Goal: Transaction & Acquisition: Obtain resource

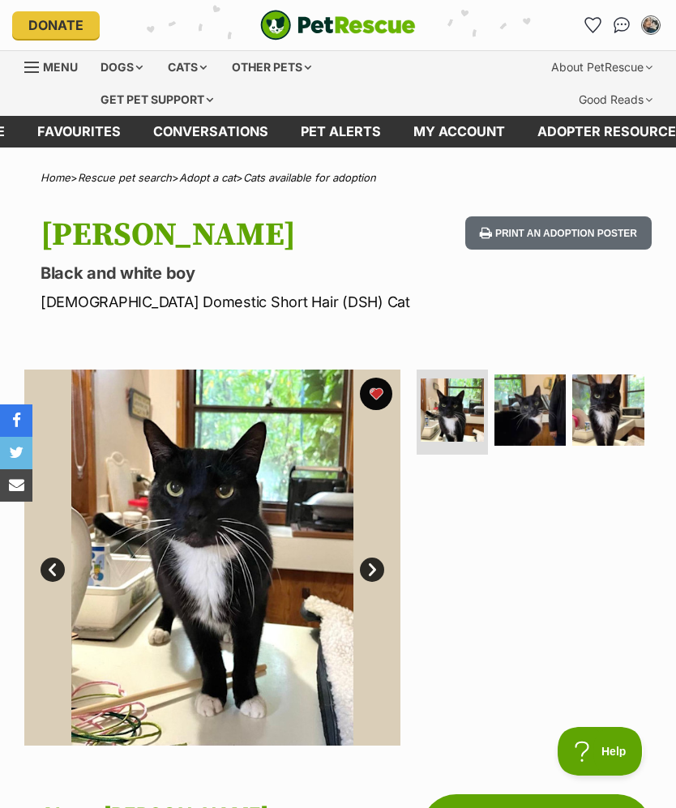
click at [598, 19] on icon "Favourites" at bounding box center [593, 25] width 17 height 16
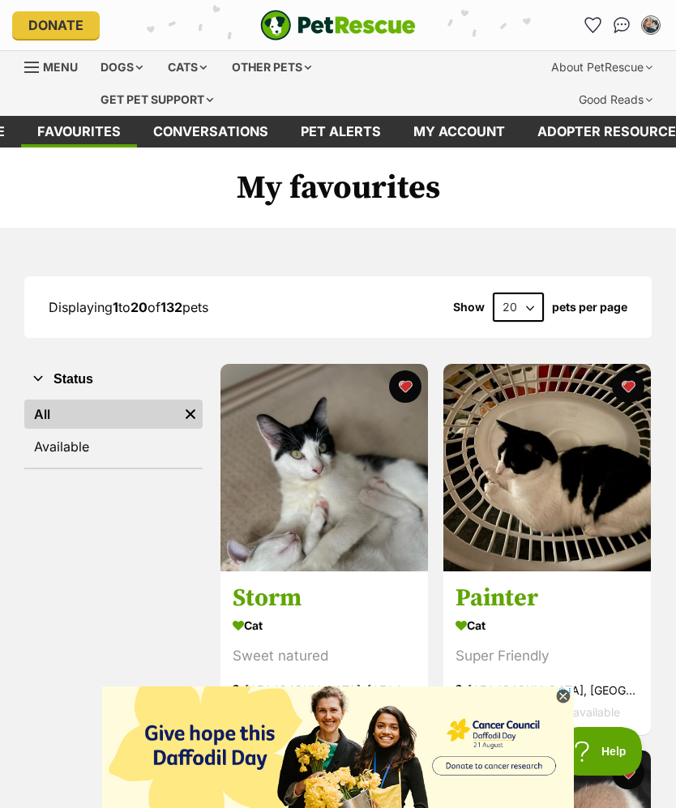
click at [186, 62] on div "Cats" at bounding box center [187, 67] width 62 height 32
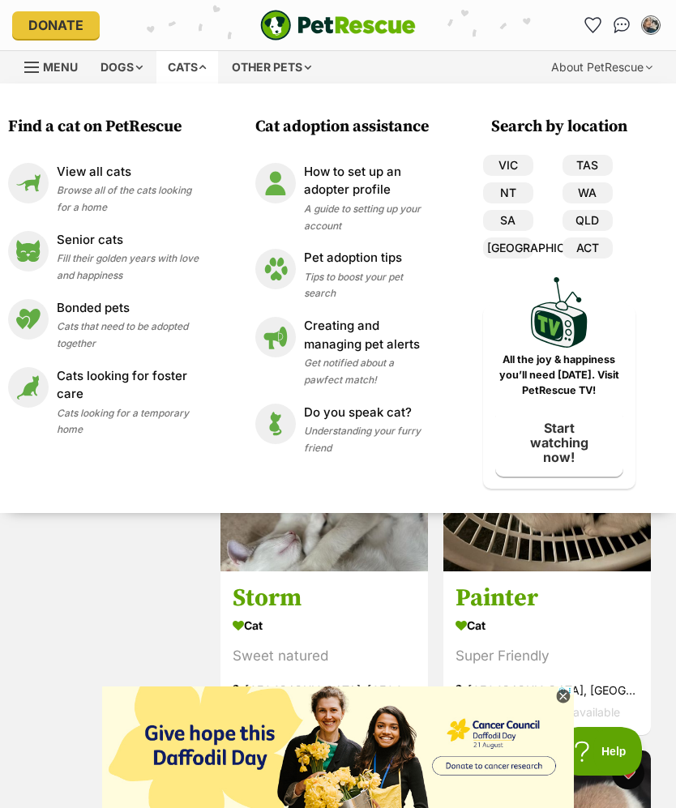
click at [67, 242] on p "Senior cats" at bounding box center [128, 240] width 142 height 19
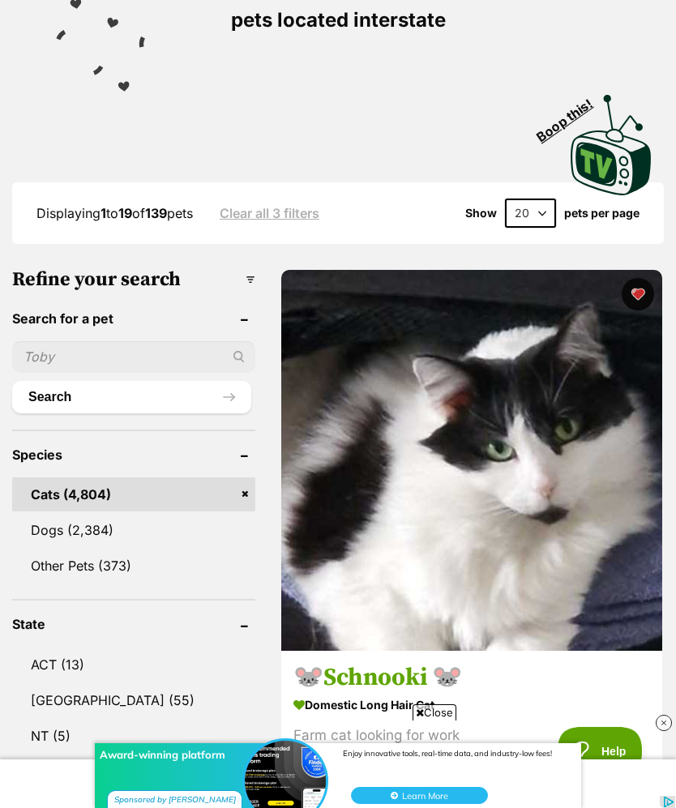
click at [522, 213] on select "20 40 60" at bounding box center [530, 213] width 51 height 29
select select "60"
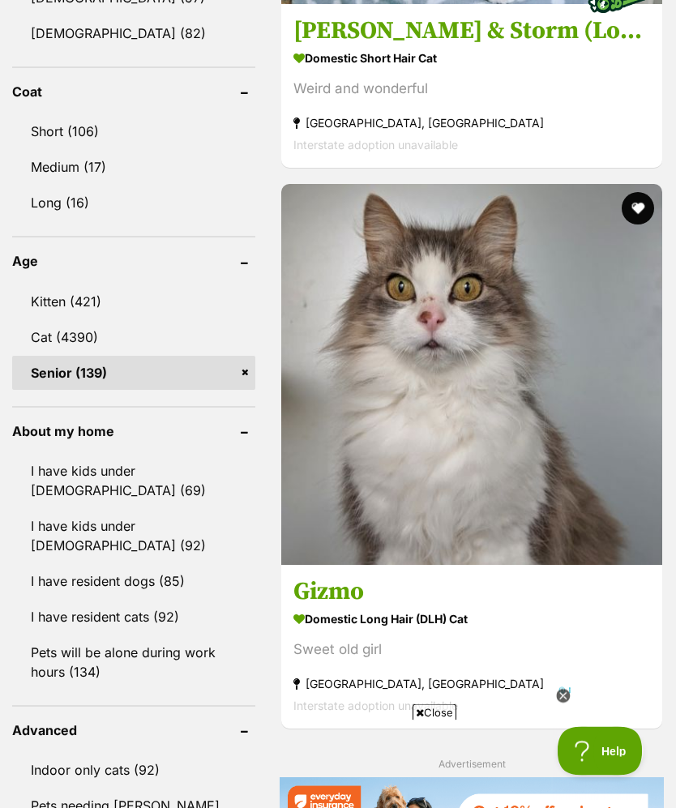
scroll to position [1622, 0]
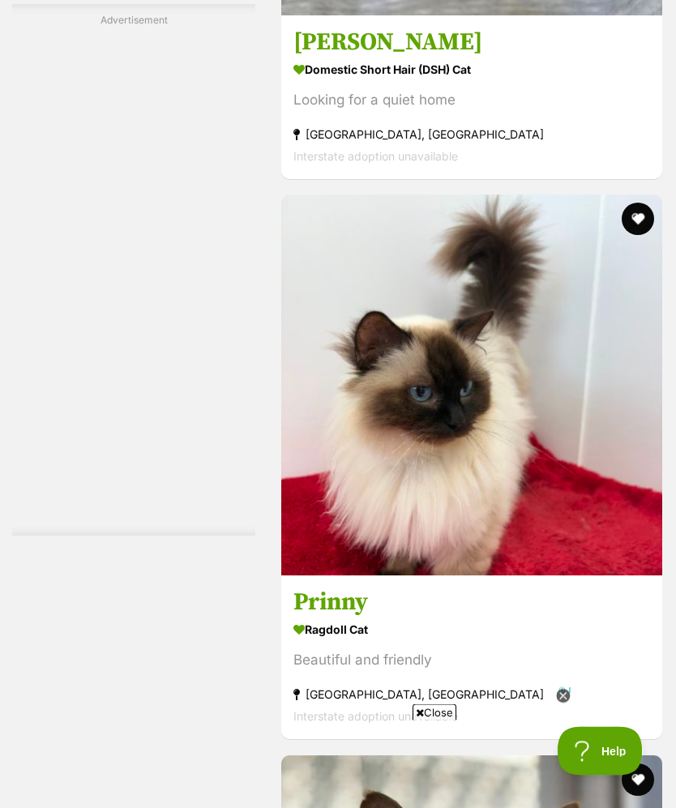
scroll to position [0, 0]
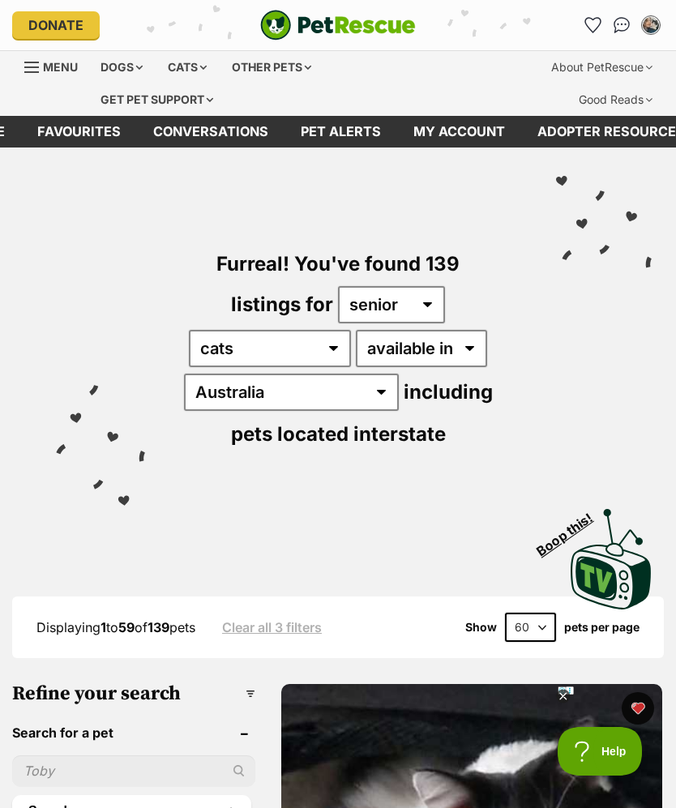
click at [175, 66] on div "Cats" at bounding box center [187, 67] width 62 height 32
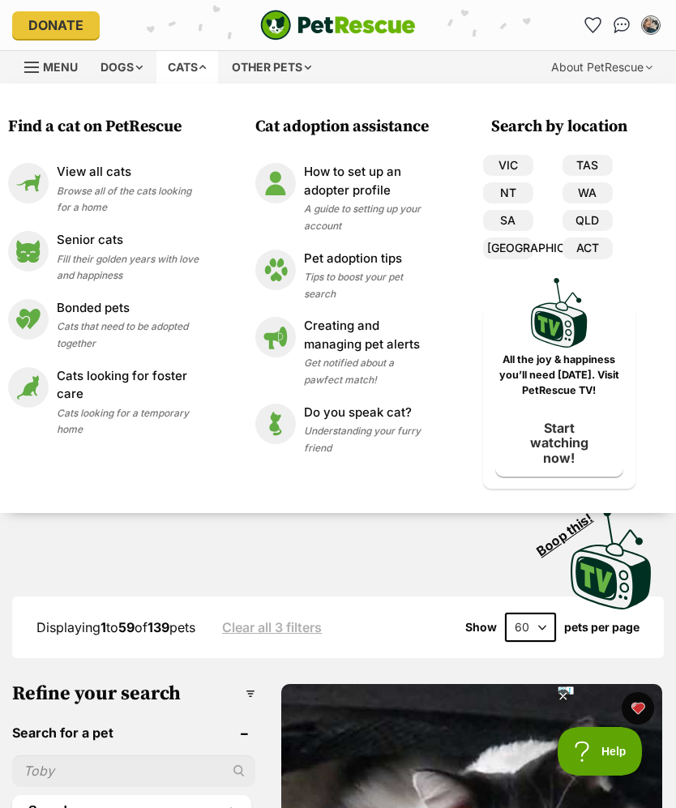
click at [73, 191] on span "Browse all of the cats looking for a home" at bounding box center [124, 199] width 135 height 29
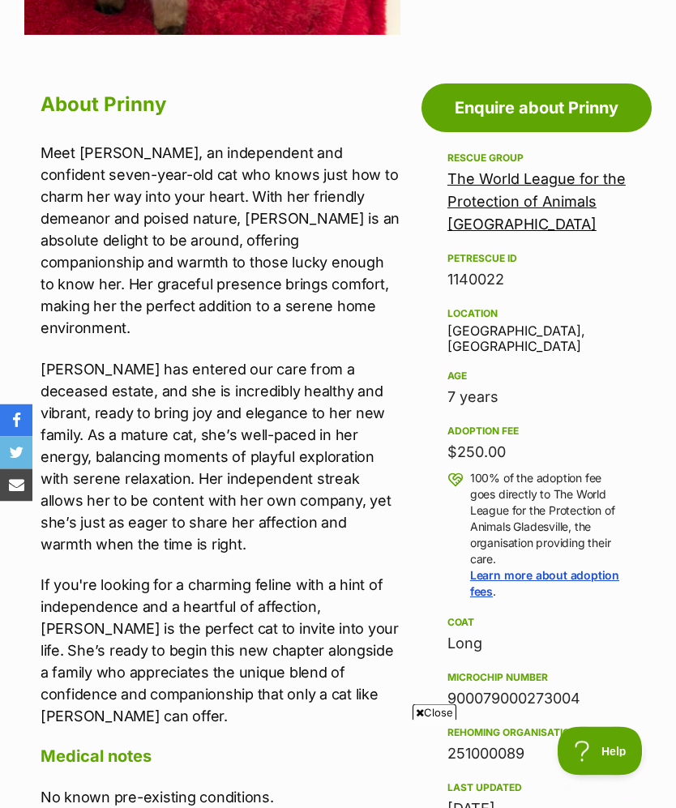
scroll to position [696, 0]
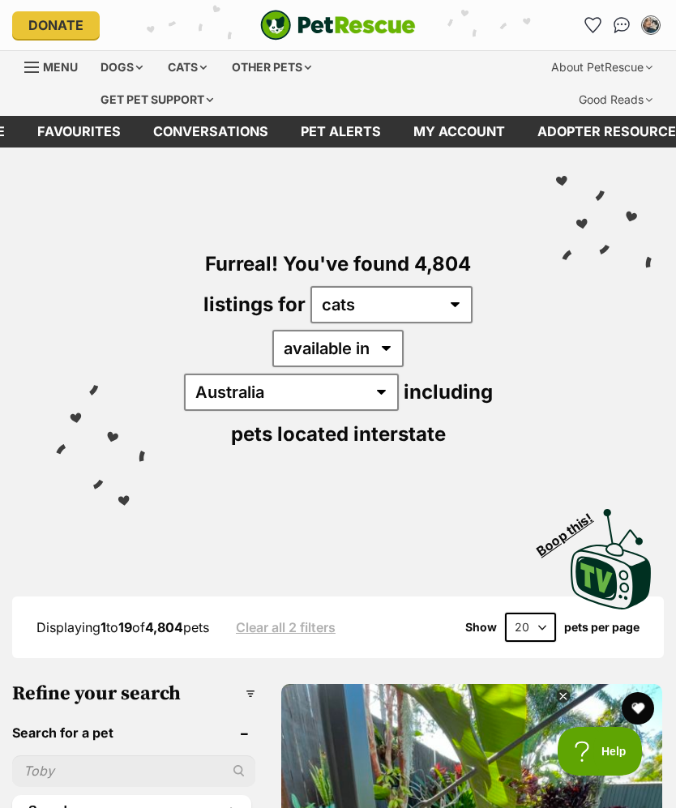
click at [521, 613] on select "20 40 60" at bounding box center [530, 627] width 51 height 29
select select "60"
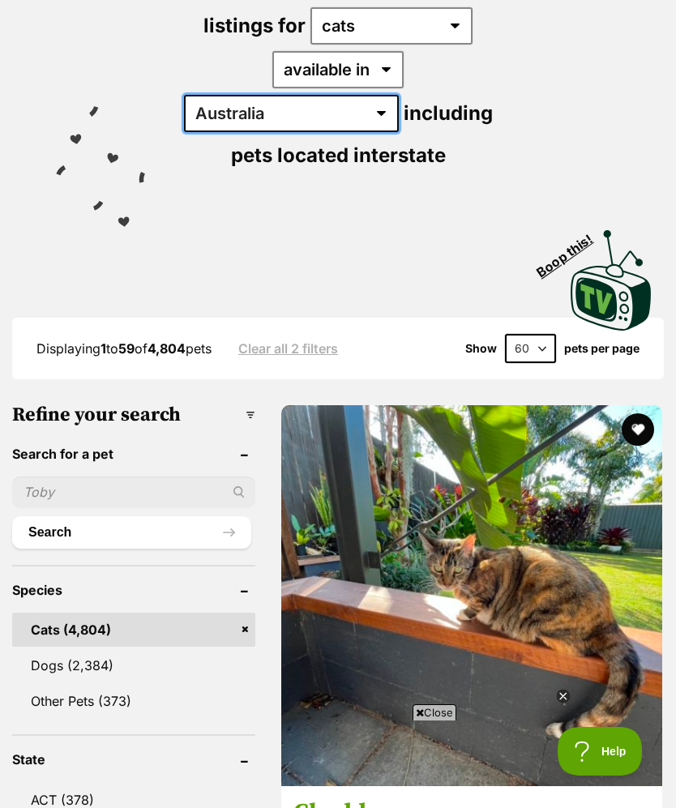
click at [386, 95] on select "Australia ACT NSW NT QLD SA TAS VIC WA" at bounding box center [291, 113] width 215 height 37
select select "[GEOGRAPHIC_DATA]"
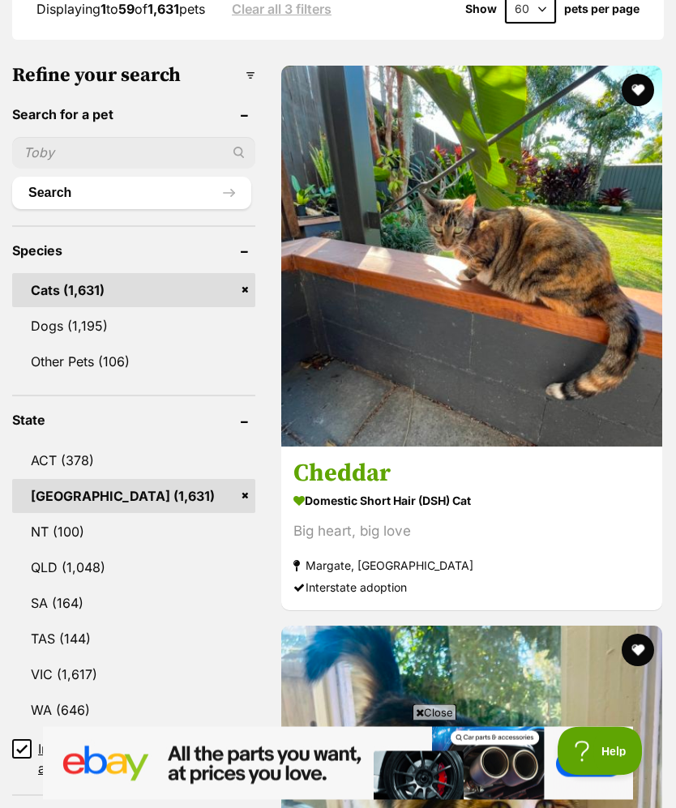
click at [17, 740] on input "Include pets available for interstate adoption" at bounding box center [21, 749] width 19 height 19
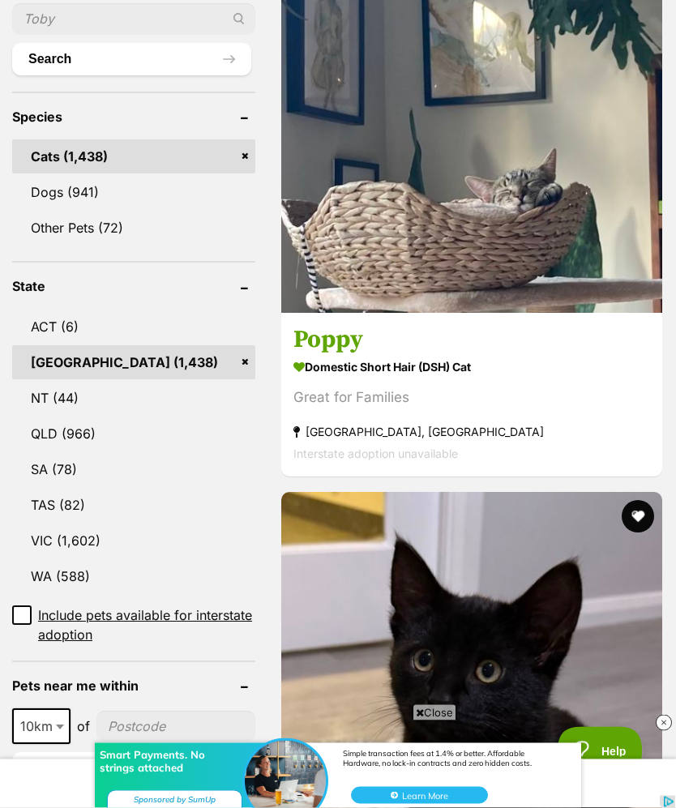
scroll to position [715, 0]
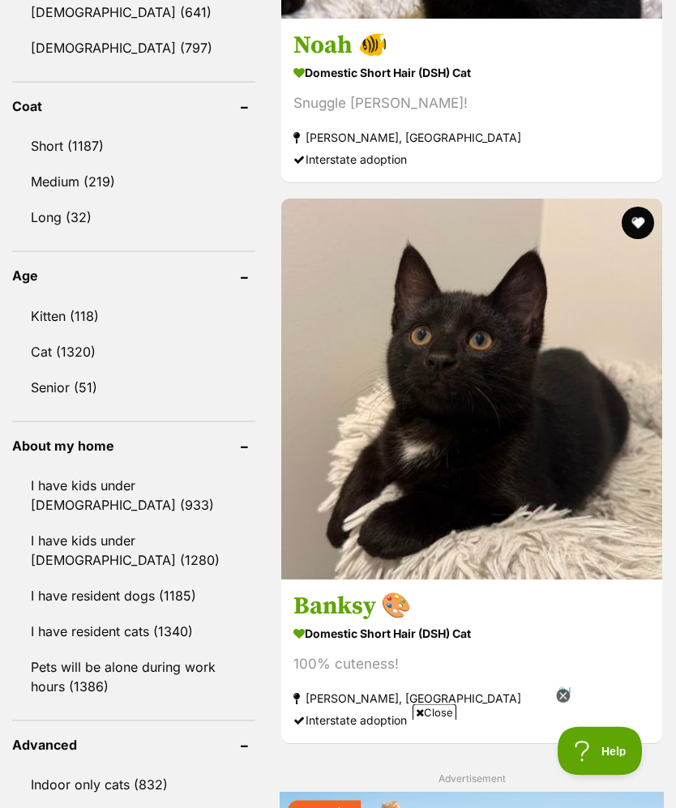
scroll to position [1568, 0]
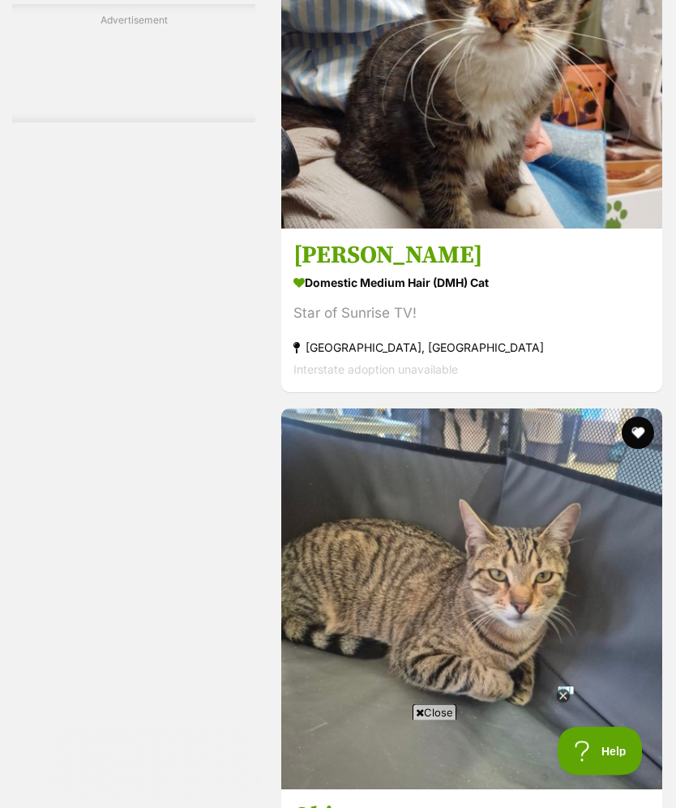
scroll to position [3786, 0]
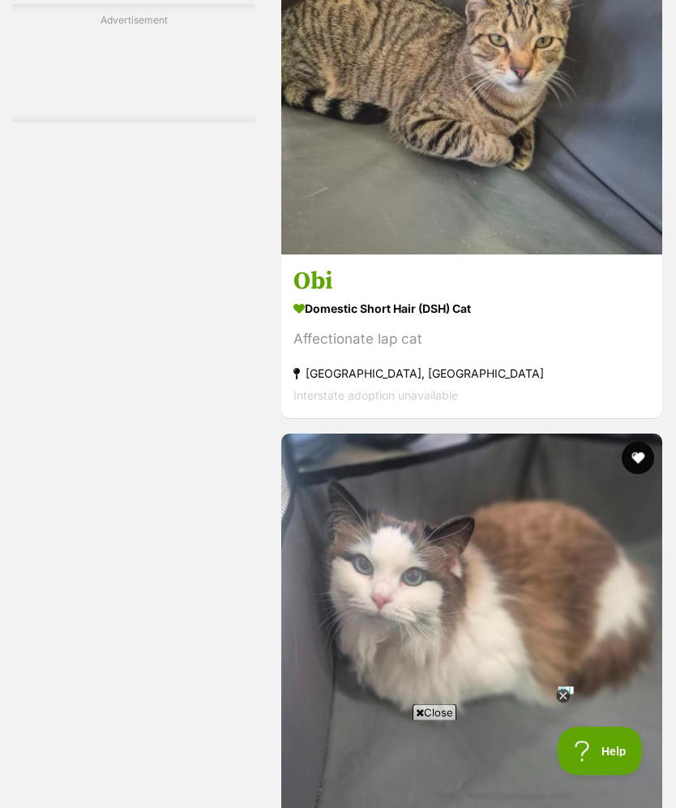
scroll to position [4321, 0]
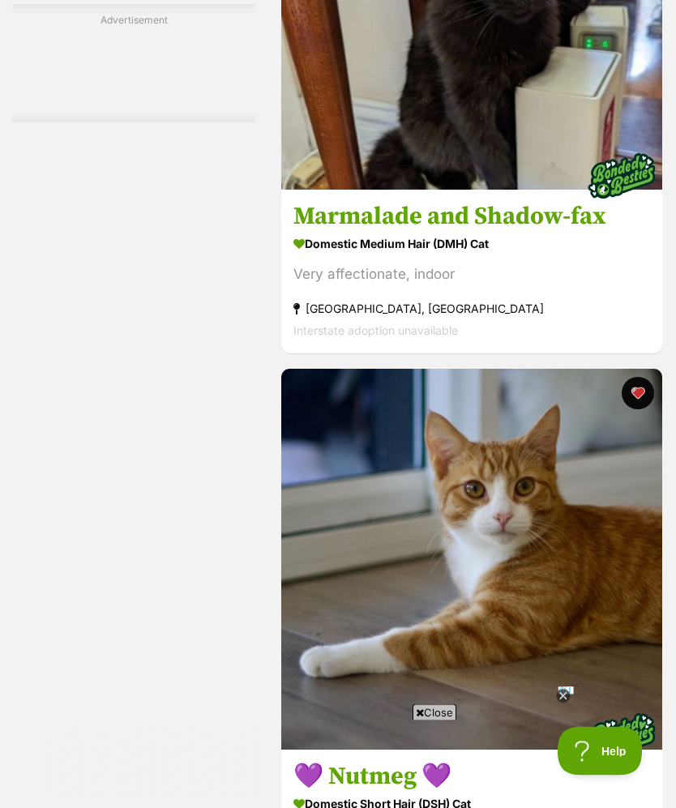
scroll to position [7209, 0]
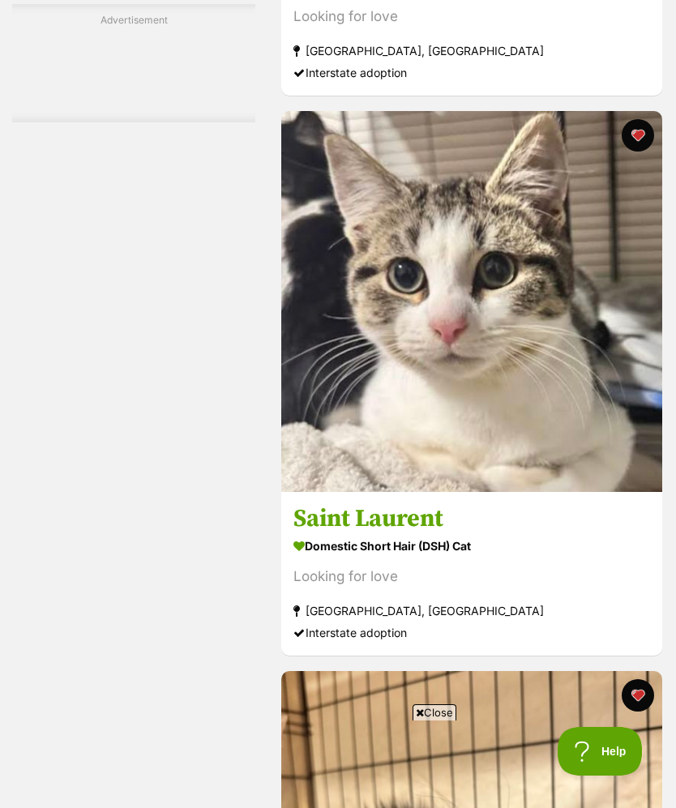
scroll to position [11357, 0]
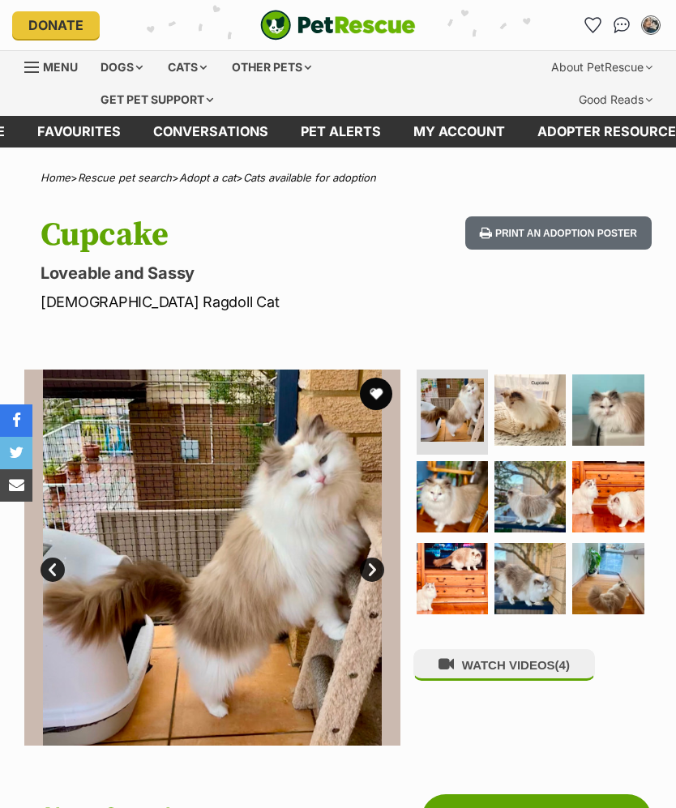
click at [532, 421] on img at bounding box center [530, 410] width 71 height 71
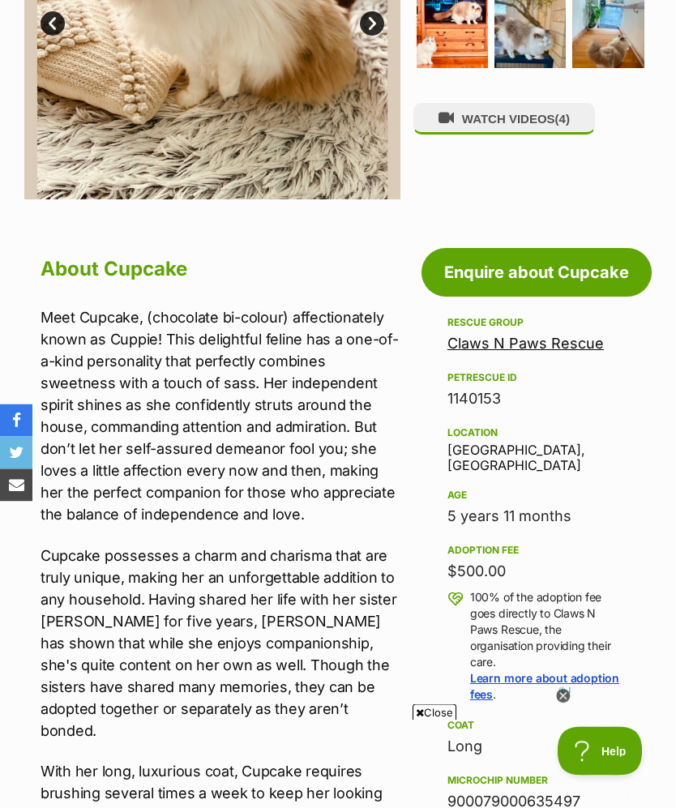
scroll to position [543, 0]
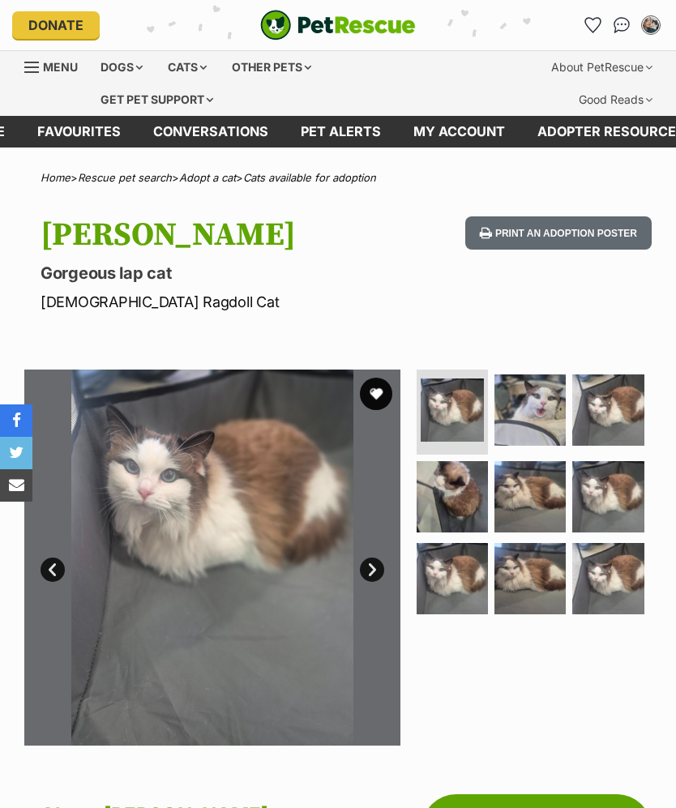
click at [538, 427] on img at bounding box center [530, 410] width 71 height 71
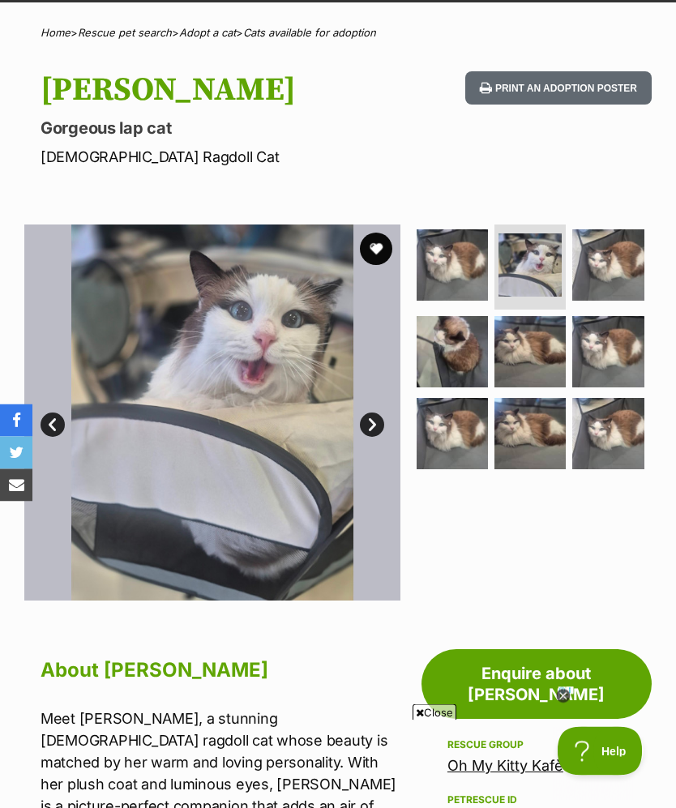
scroll to position [41, 0]
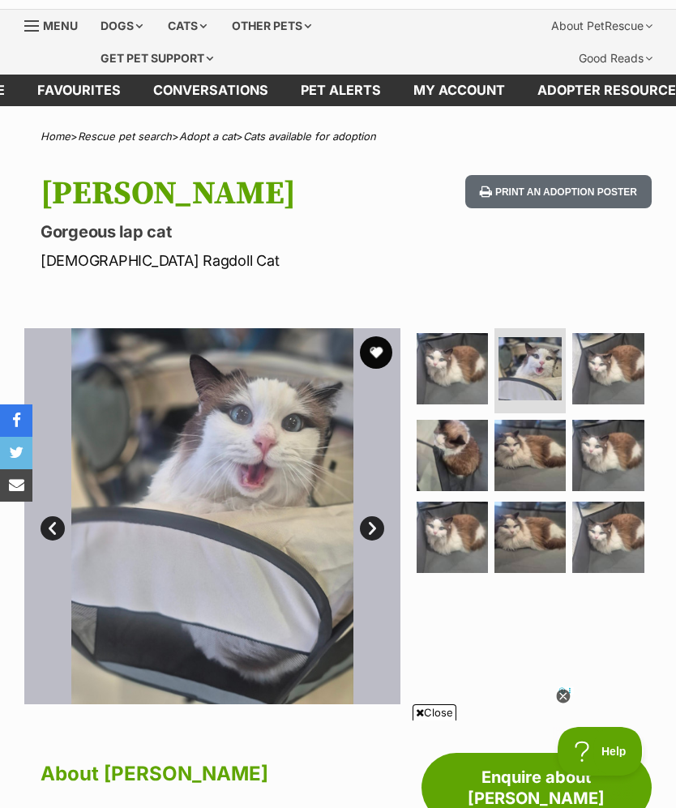
click at [371, 348] on button "favourite" at bounding box center [376, 352] width 32 height 32
click at [511, 460] on img at bounding box center [530, 455] width 71 height 71
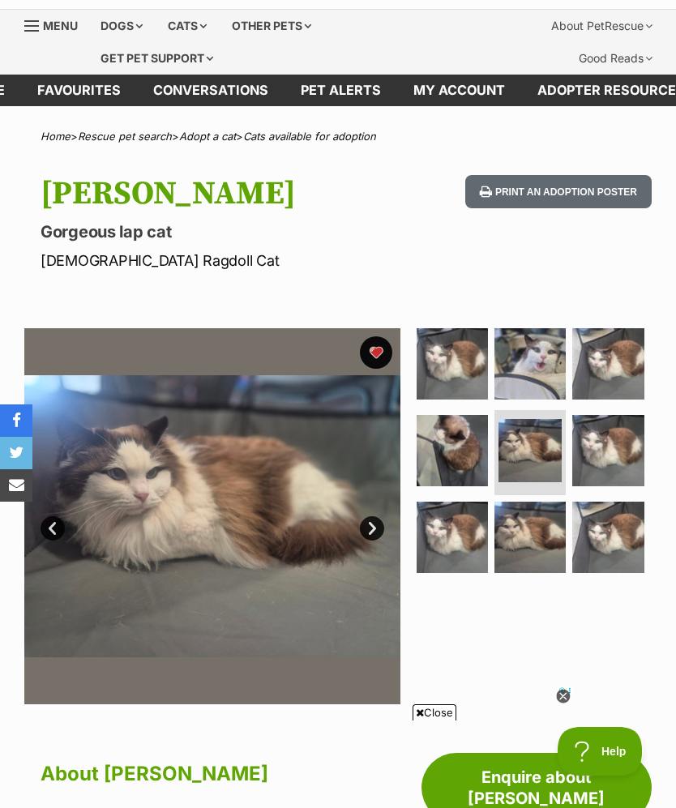
click at [511, 530] on img at bounding box center [530, 537] width 71 height 71
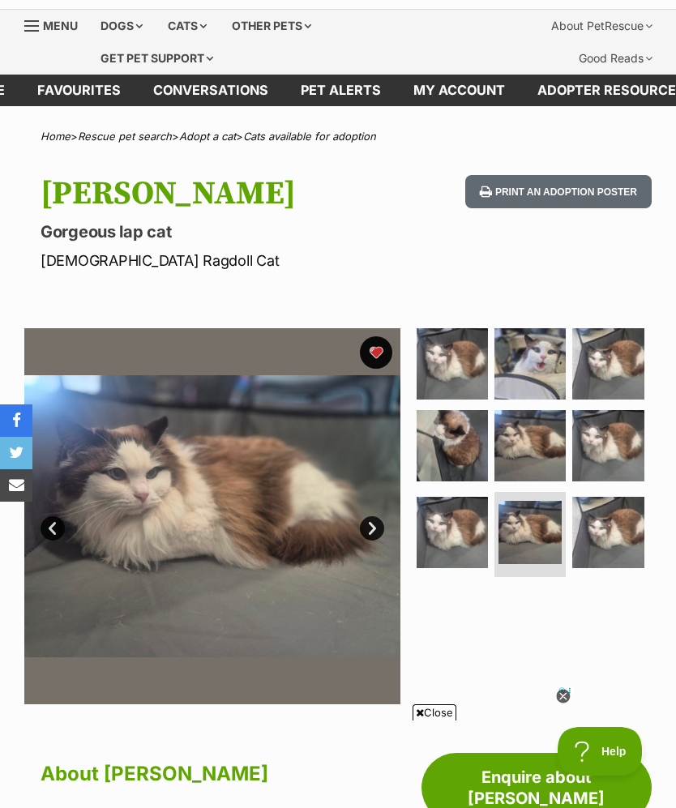
click at [614, 531] on img at bounding box center [607, 532] width 71 height 71
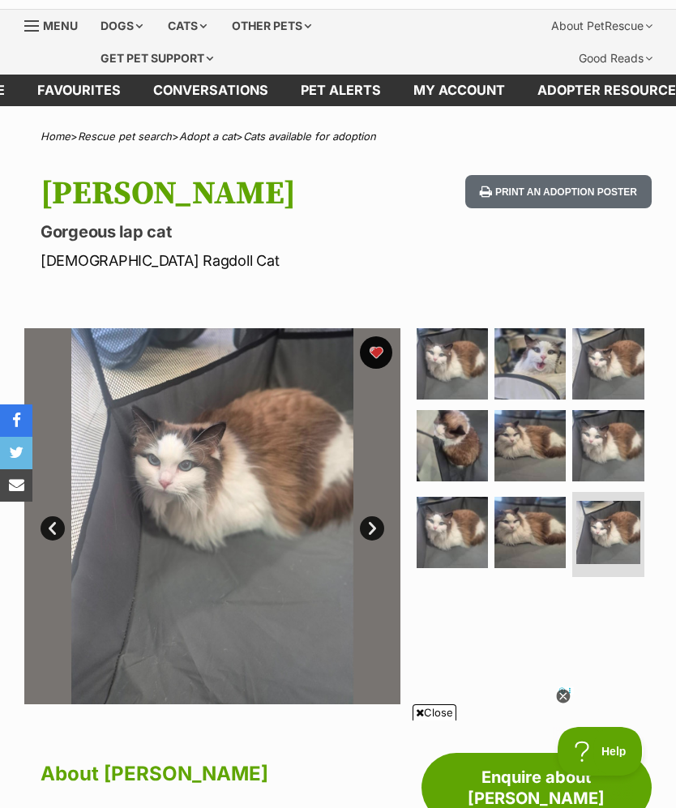
click at [448, 535] on img at bounding box center [452, 532] width 71 height 71
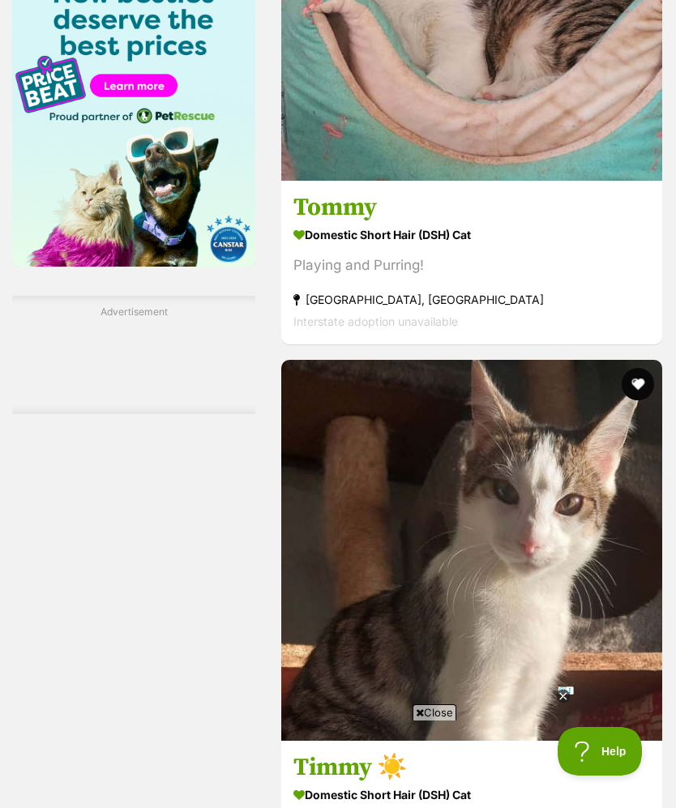
scroll to position [2717, 0]
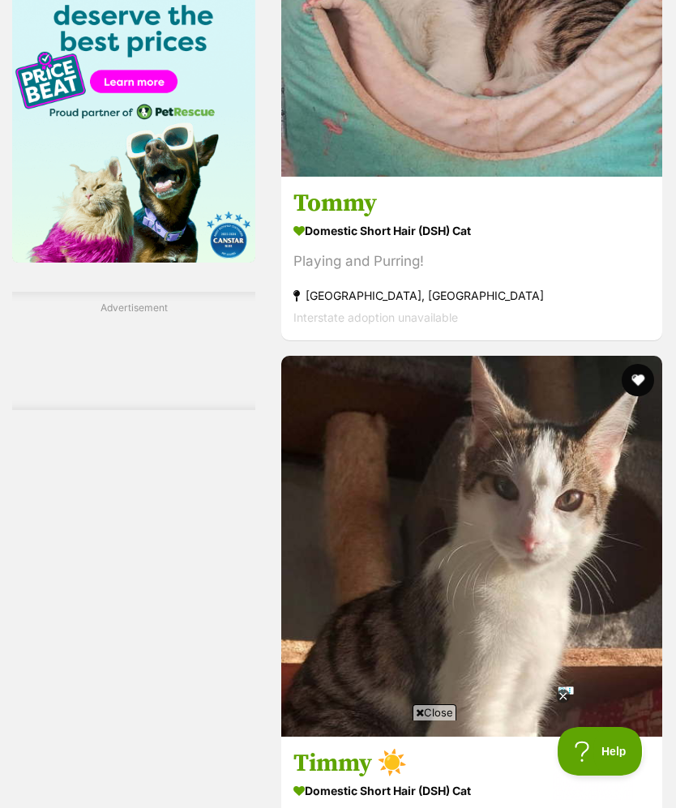
click at [563, 695] on icon at bounding box center [563, 697] width 14 height 14
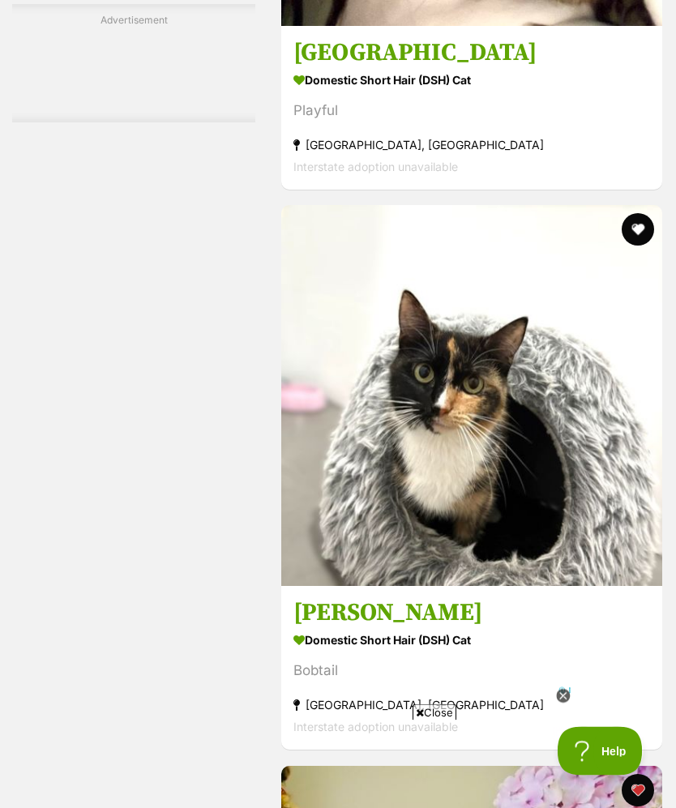
scroll to position [7352, 0]
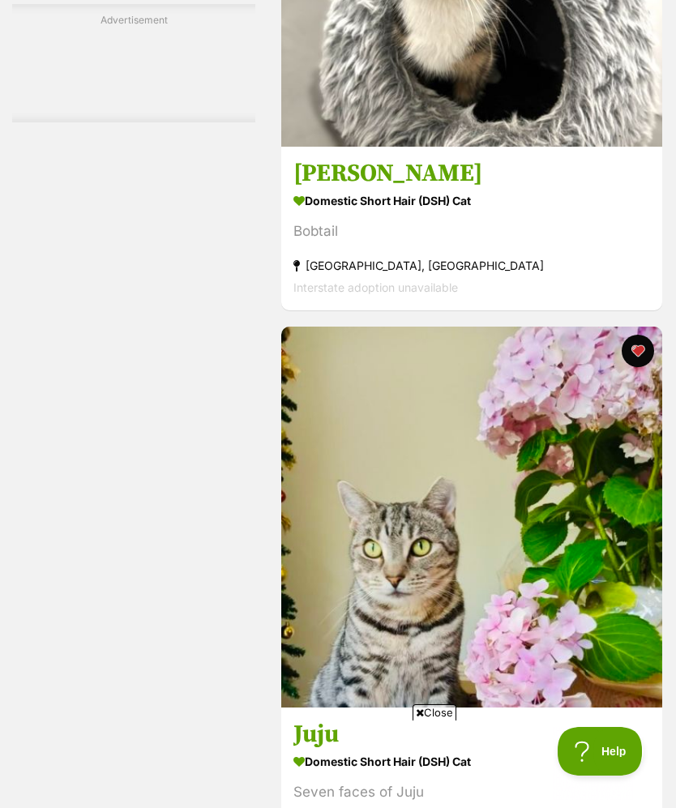
scroll to position [7994, 0]
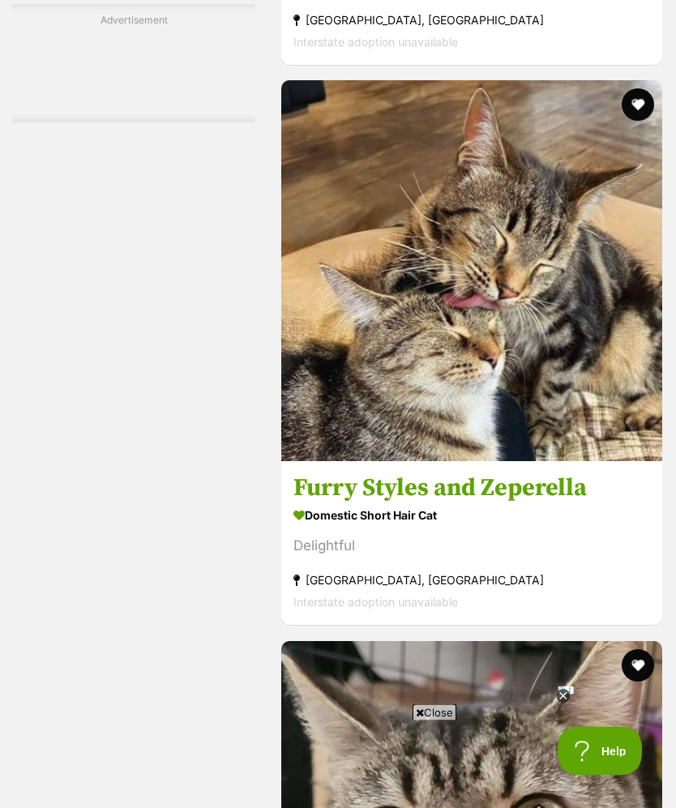
scroll to position [9160, 0]
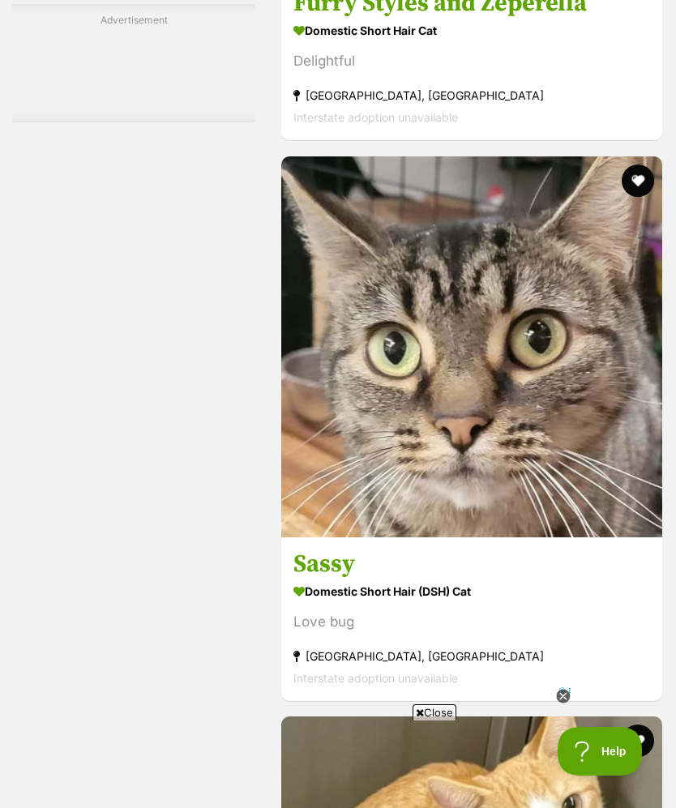
scroll to position [9939, 0]
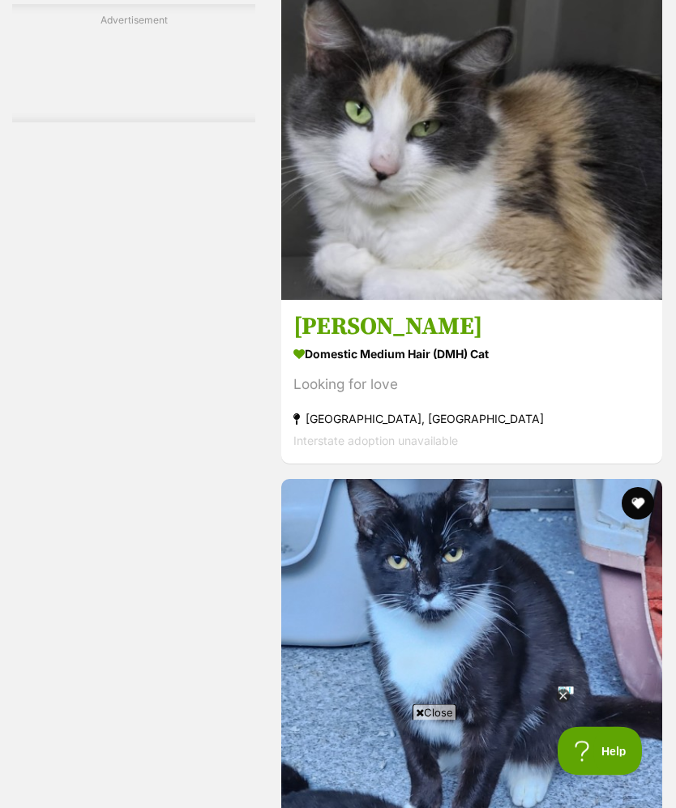
scroll to position [11205, 0]
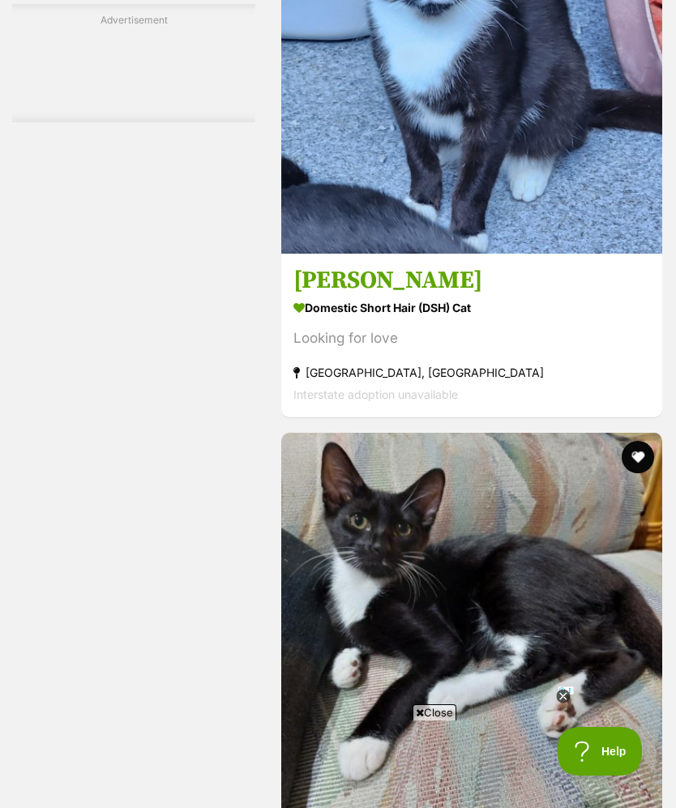
scroll to position [11718, 0]
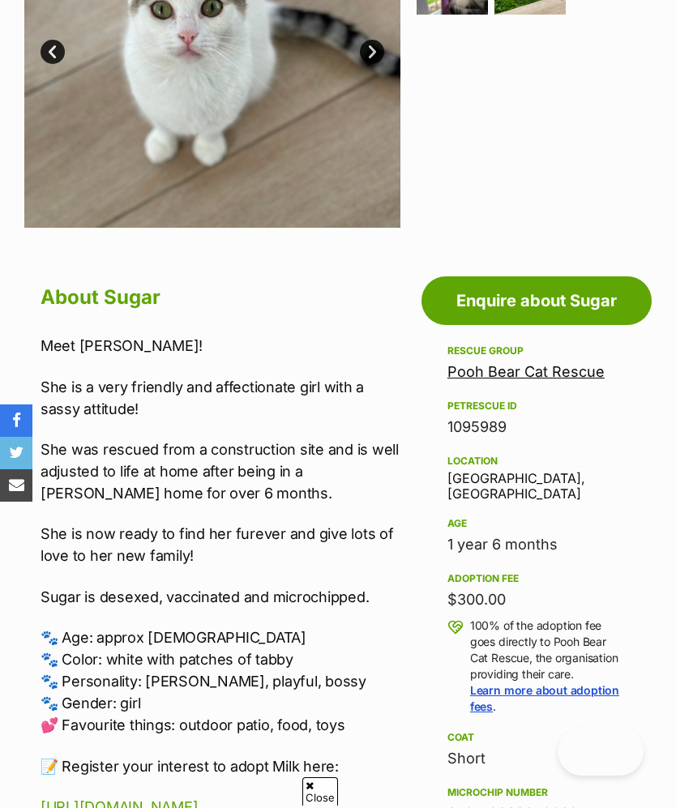
scroll to position [464, 0]
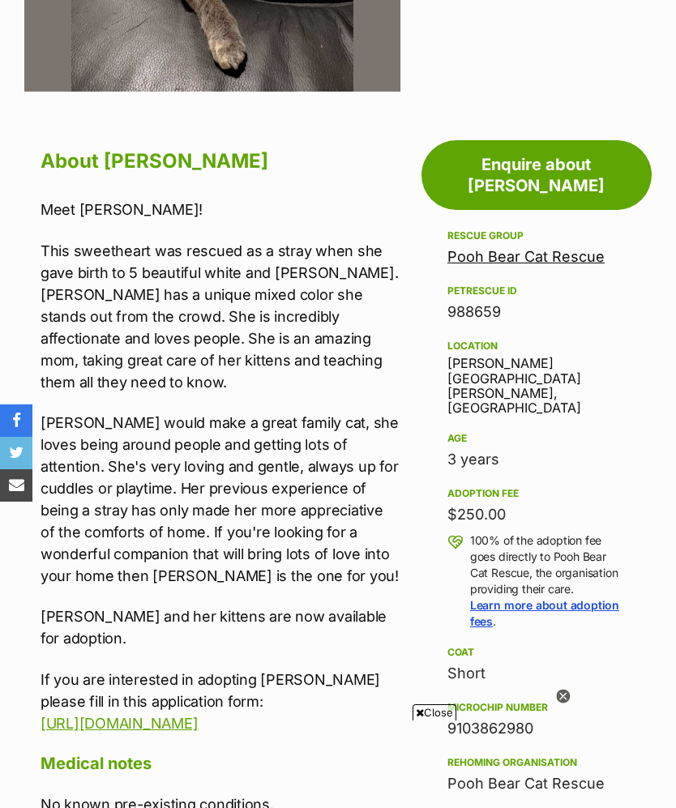
scroll to position [336, 0]
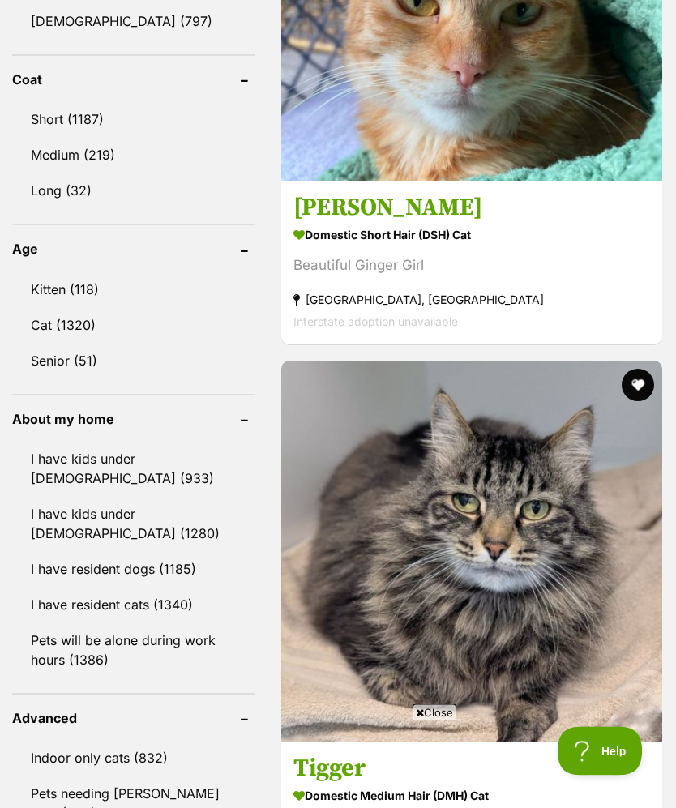
scroll to position [1595, 0]
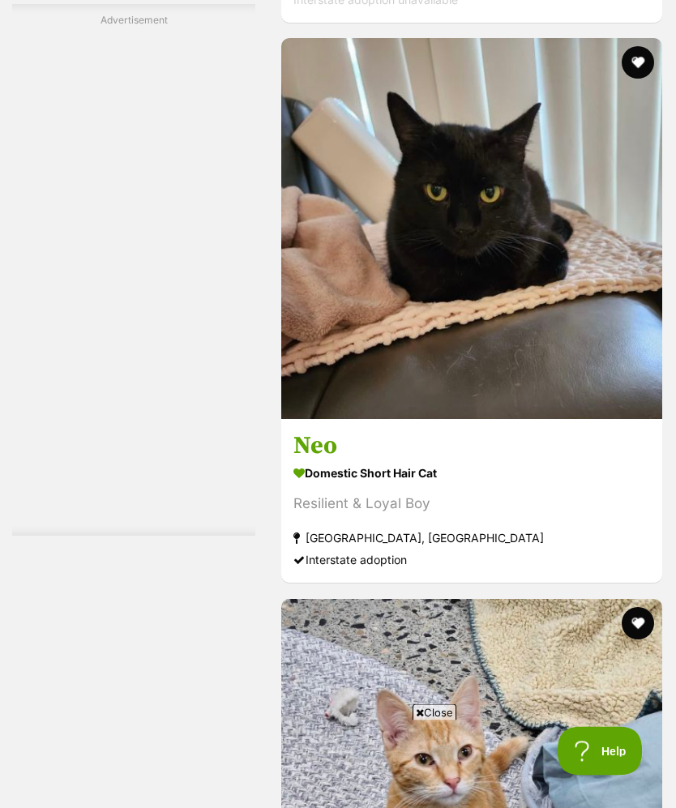
scroll to position [7981, 0]
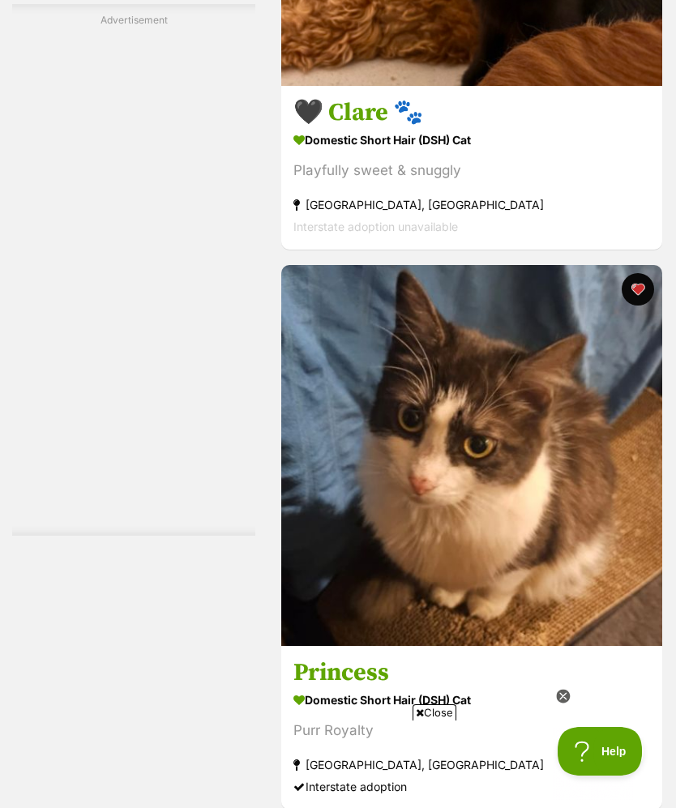
scroll to position [0, 0]
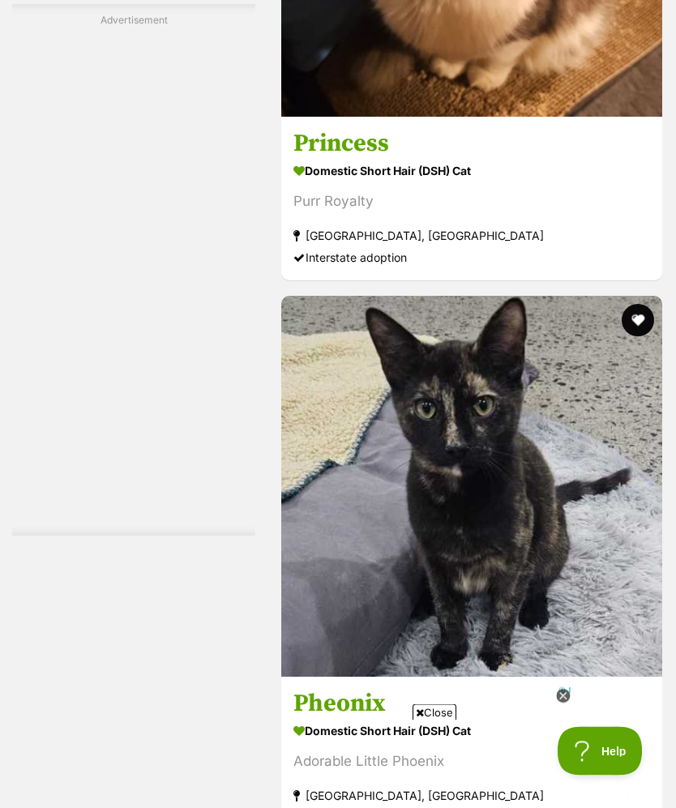
scroll to position [4651, 0]
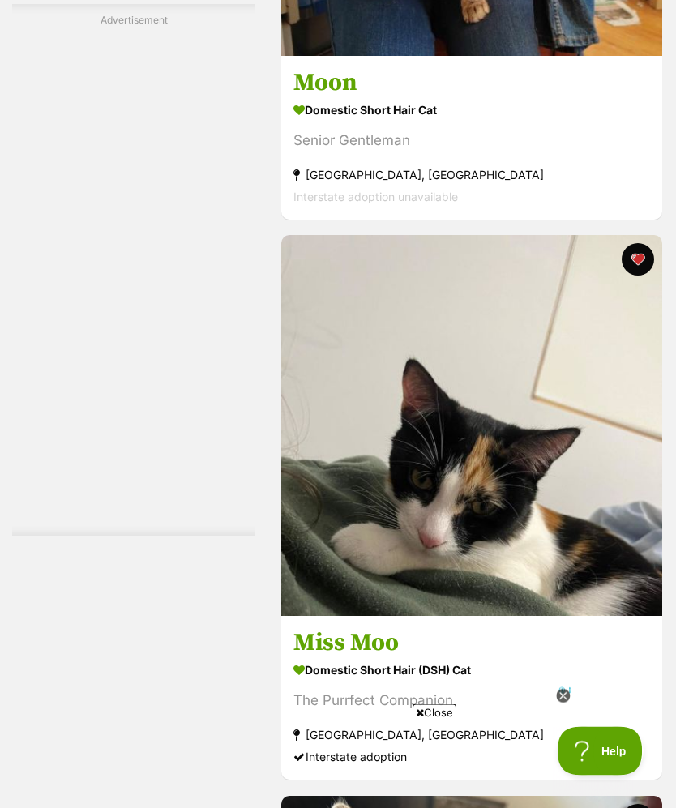
scroll to position [11996, 0]
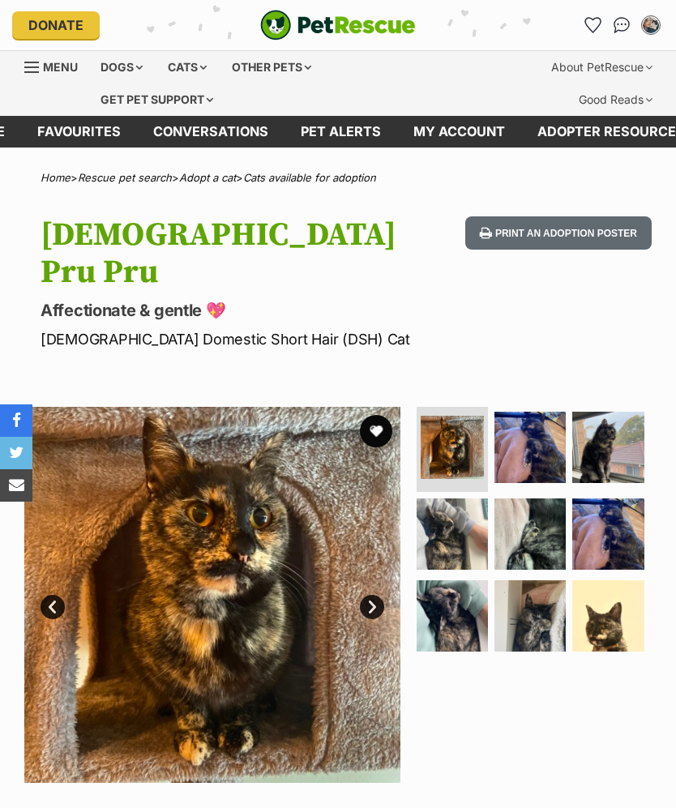
click at [378, 415] on button "favourite" at bounding box center [376, 431] width 32 height 32
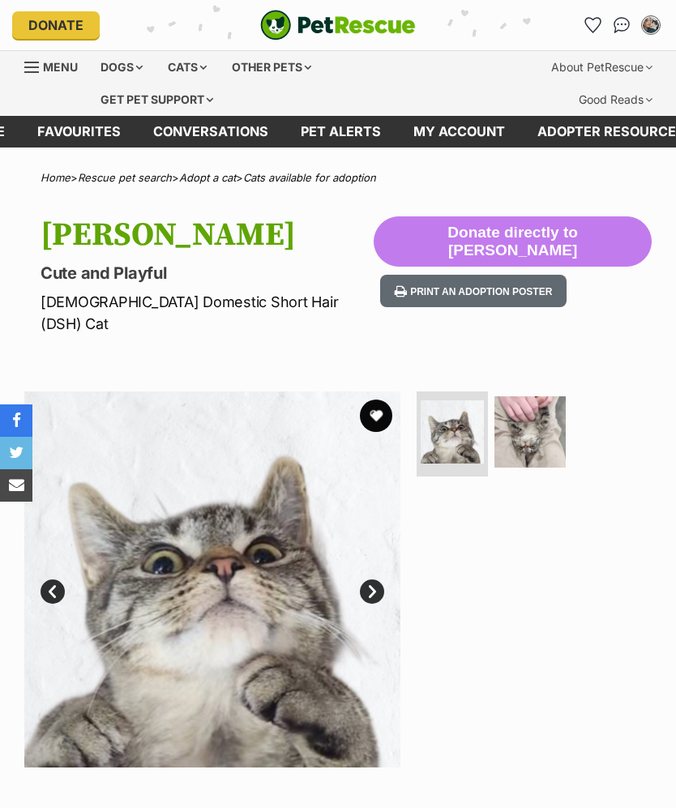
click at [529, 415] on img at bounding box center [530, 431] width 71 height 71
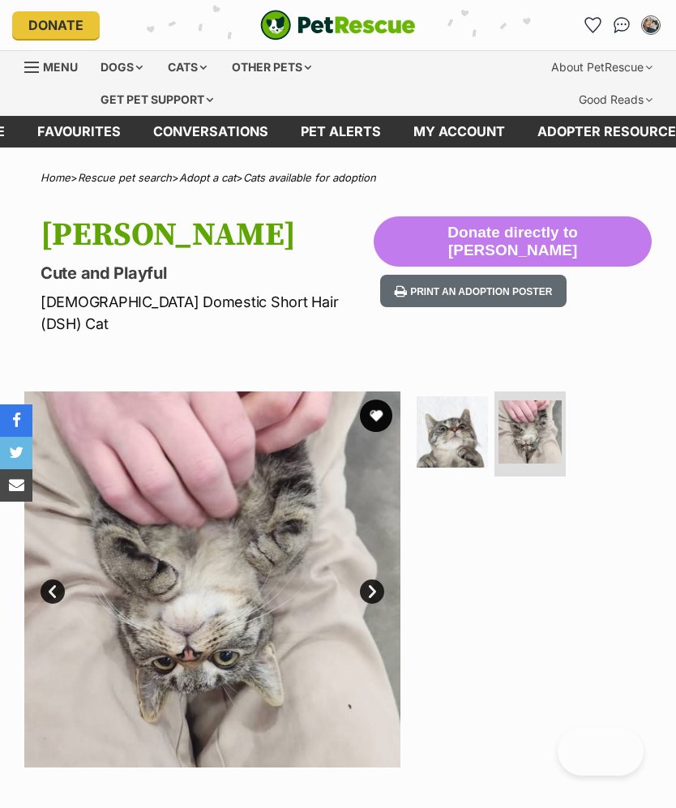
click at [452, 420] on img at bounding box center [452, 431] width 71 height 71
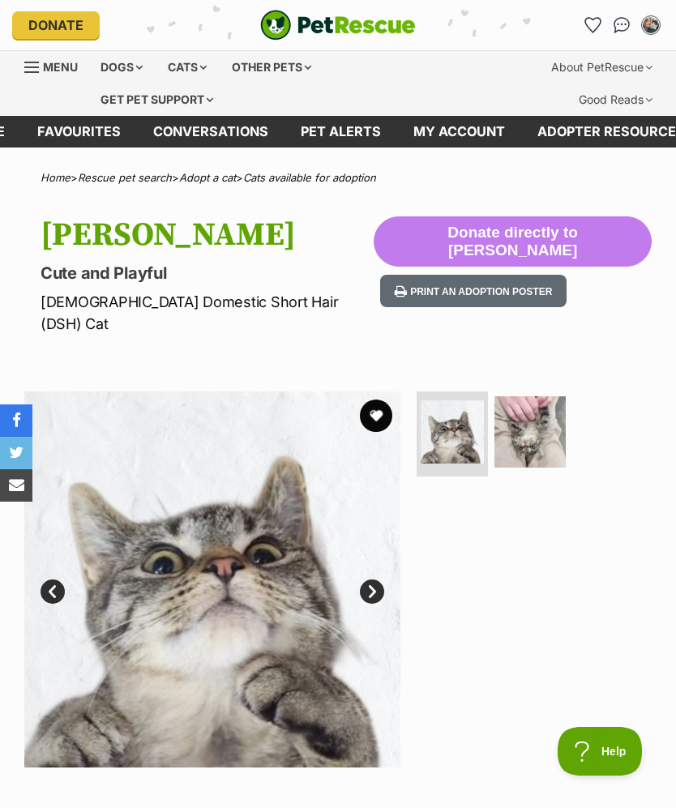
click at [516, 401] on img at bounding box center [530, 431] width 71 height 71
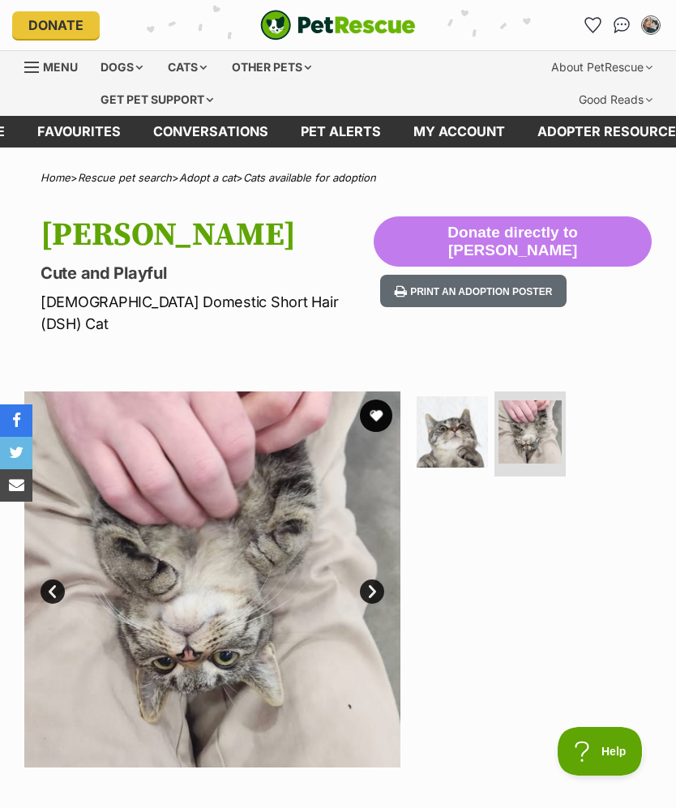
click at [379, 400] on button "favourite" at bounding box center [376, 416] width 32 height 32
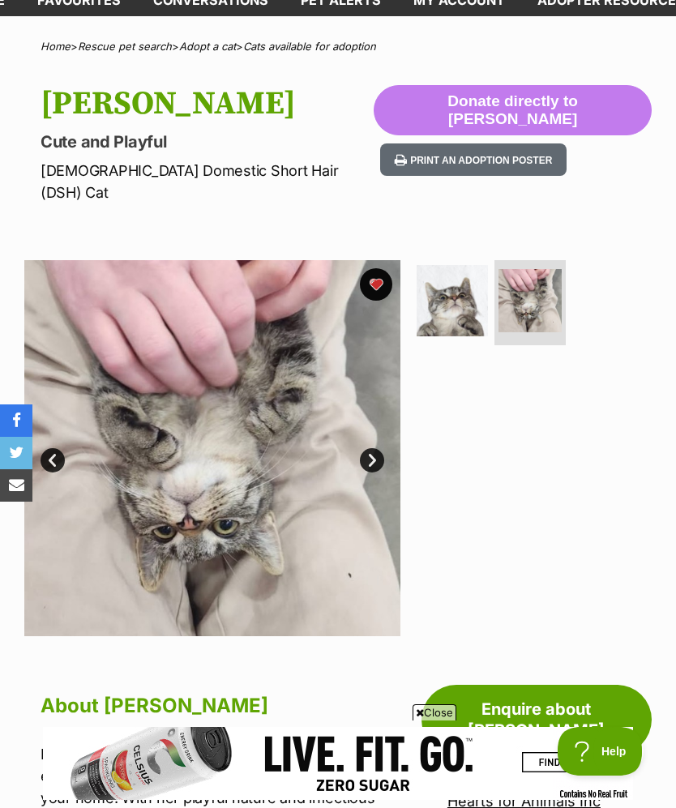
scroll to position [93, 0]
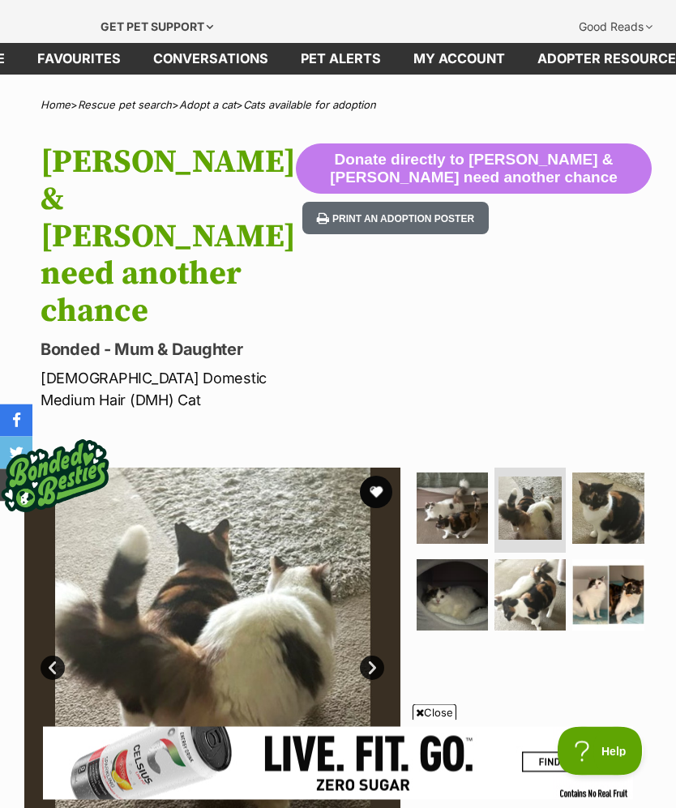
click at [384, 477] on button "favourite" at bounding box center [376, 493] width 32 height 32
click at [454, 473] on img at bounding box center [452, 508] width 71 height 71
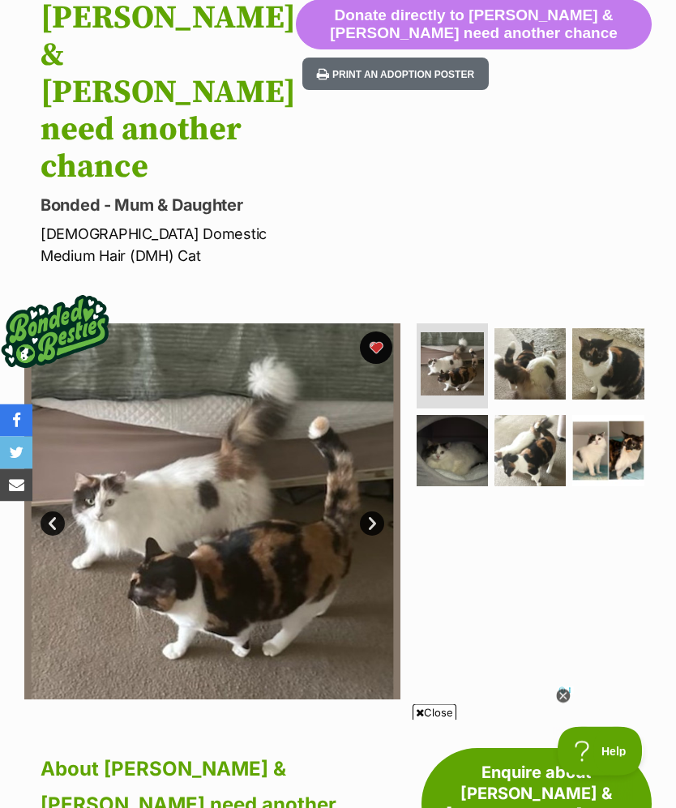
scroll to position [217, 0]
click at [533, 328] on img at bounding box center [530, 363] width 71 height 71
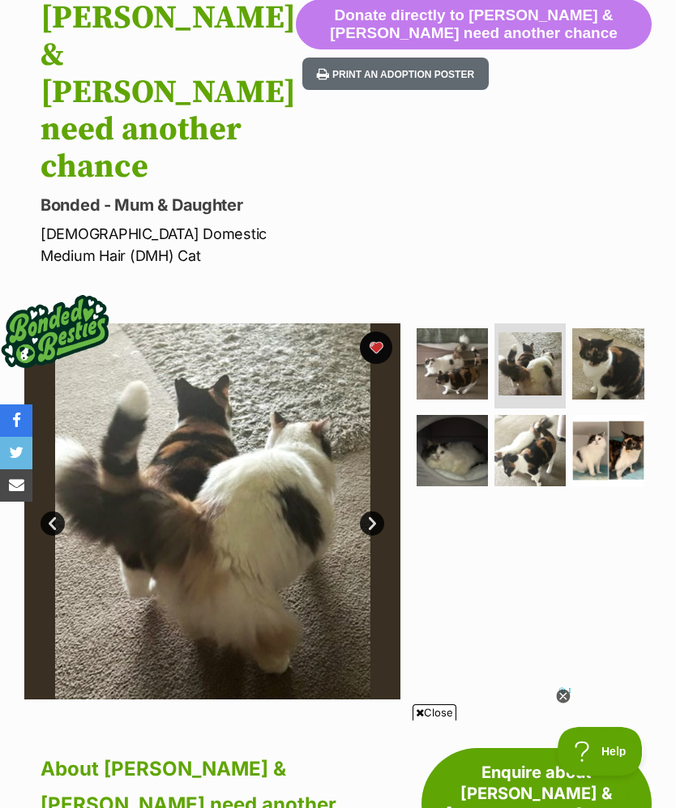
click at [611, 328] on img at bounding box center [607, 363] width 71 height 71
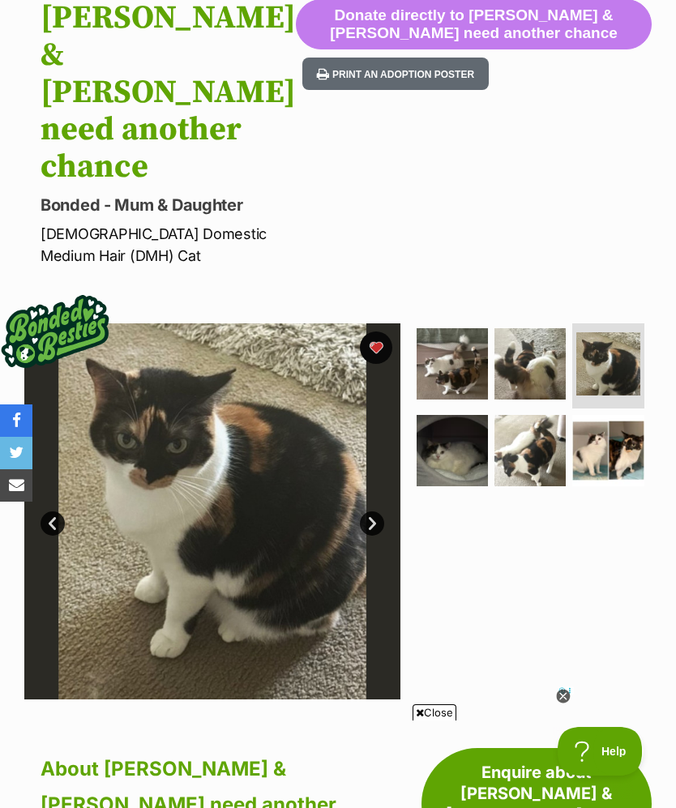
click at [443, 415] on img at bounding box center [452, 450] width 71 height 71
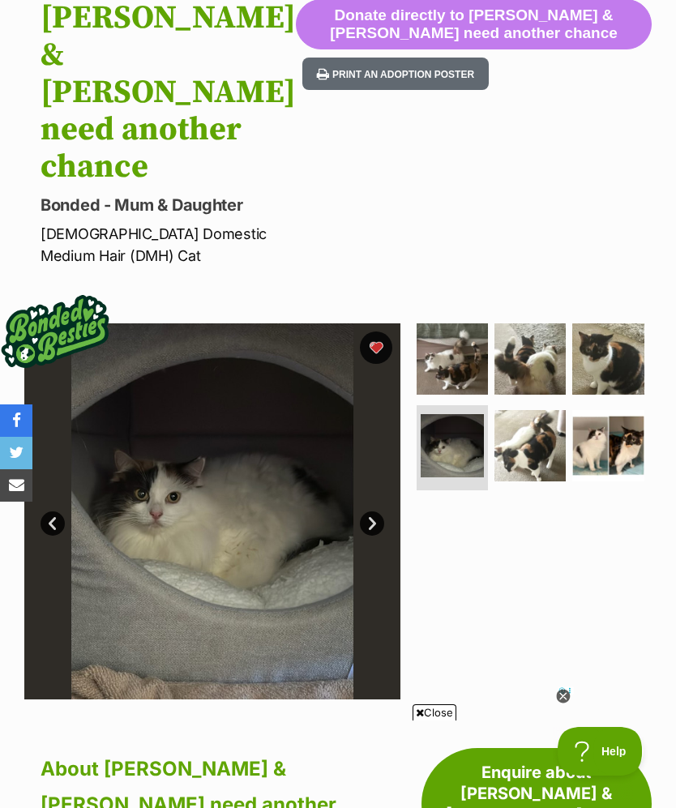
click at [537, 410] on img at bounding box center [530, 445] width 71 height 71
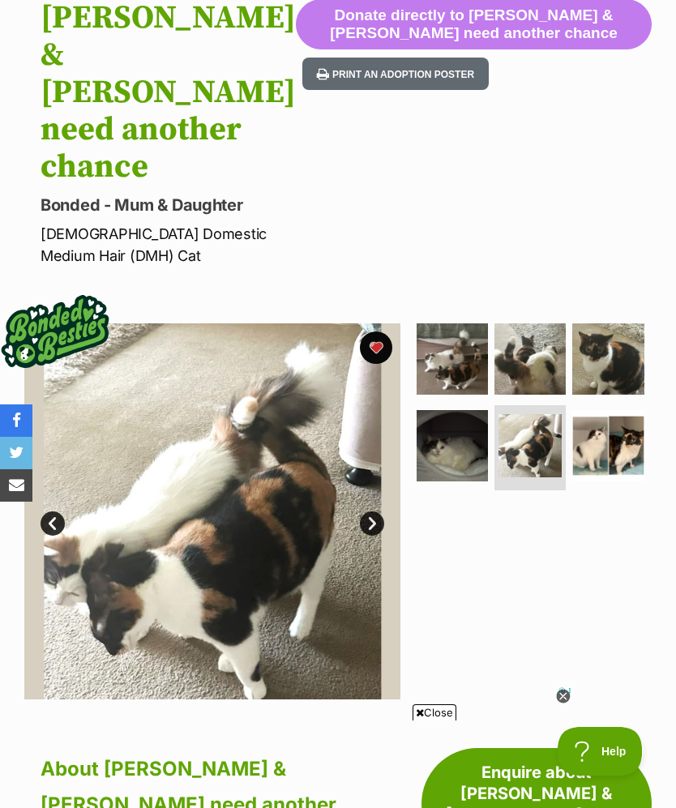
click at [618, 410] on img at bounding box center [607, 445] width 71 height 71
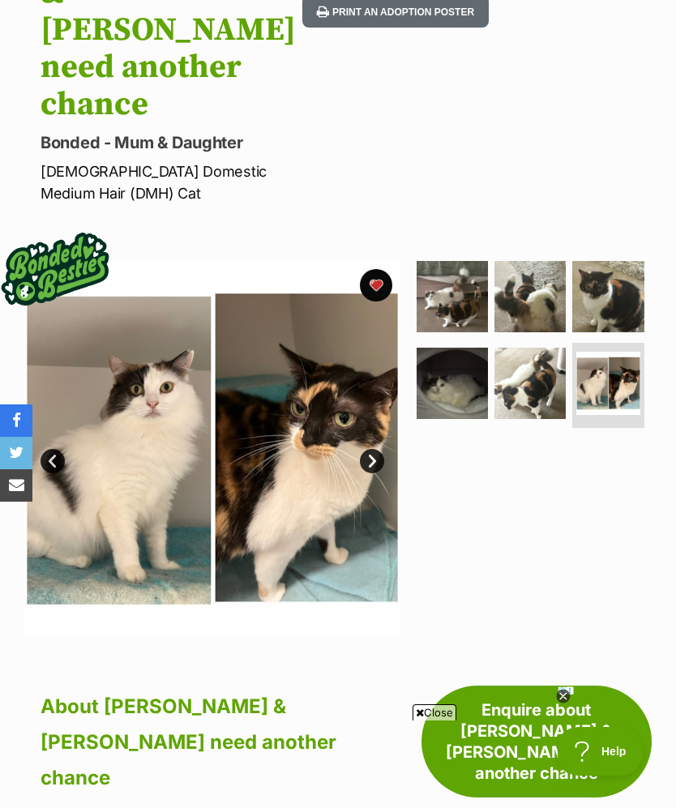
scroll to position [280, 0]
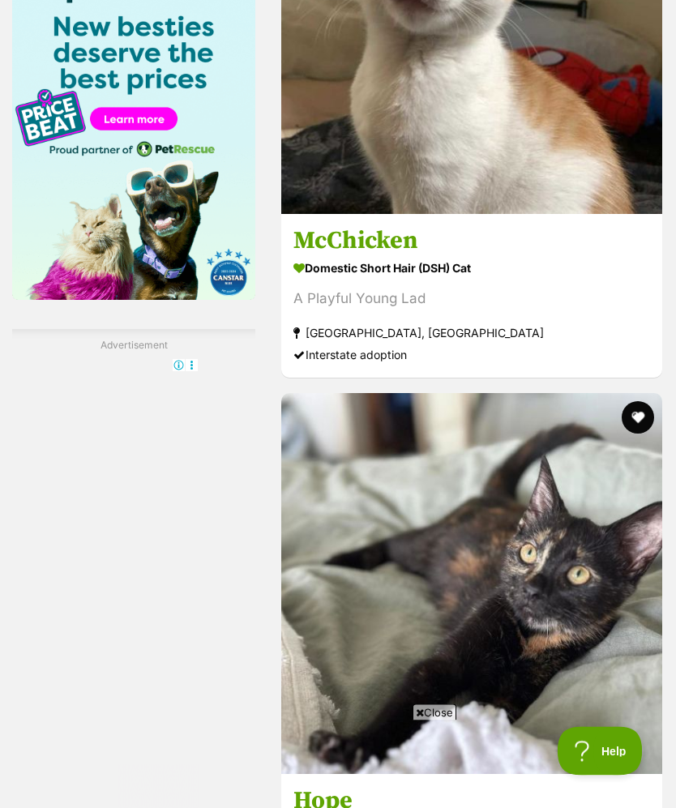
scroll to position [2680, 0]
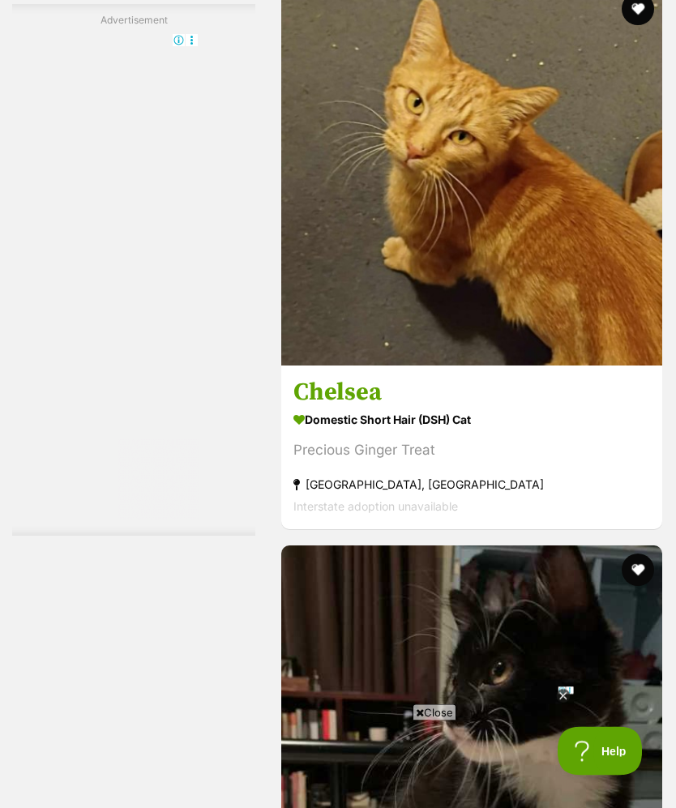
scroll to position [3648, 0]
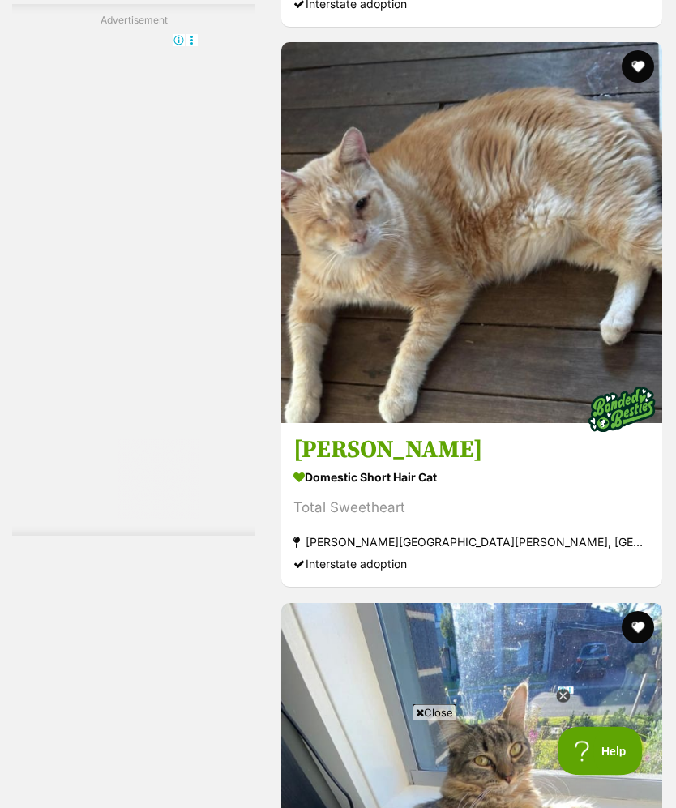
scroll to position [6394, 0]
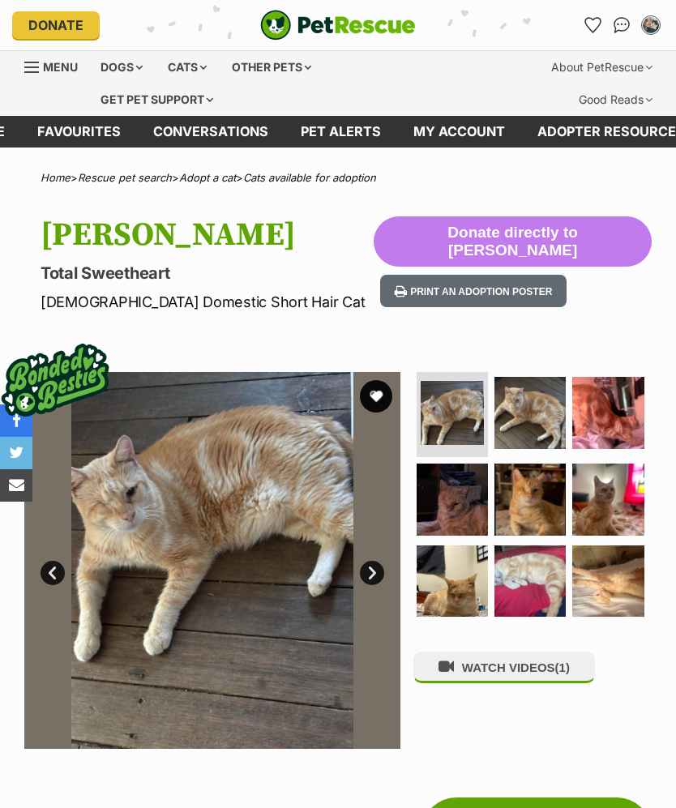
click at [527, 591] on img at bounding box center [530, 581] width 71 height 71
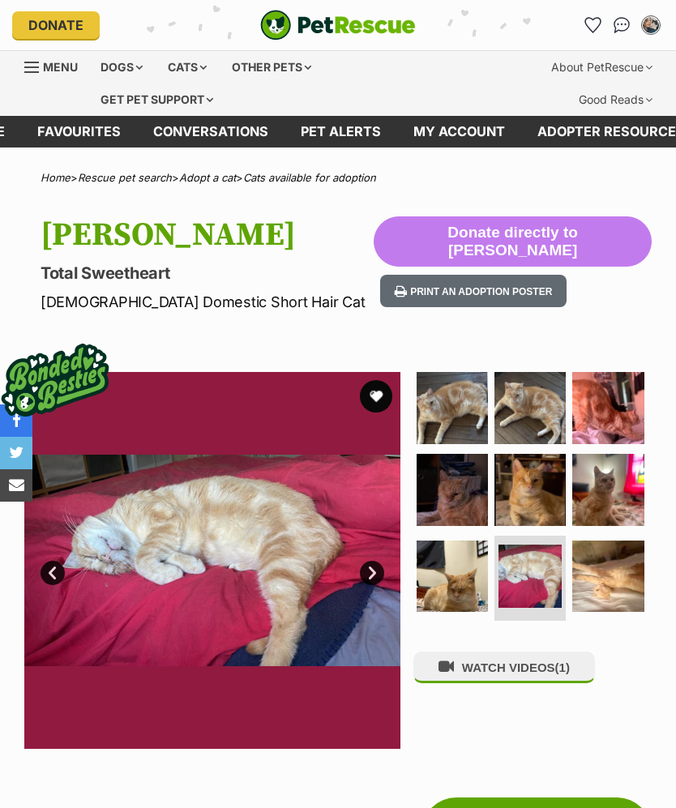
click at [606, 570] on img at bounding box center [607, 576] width 71 height 71
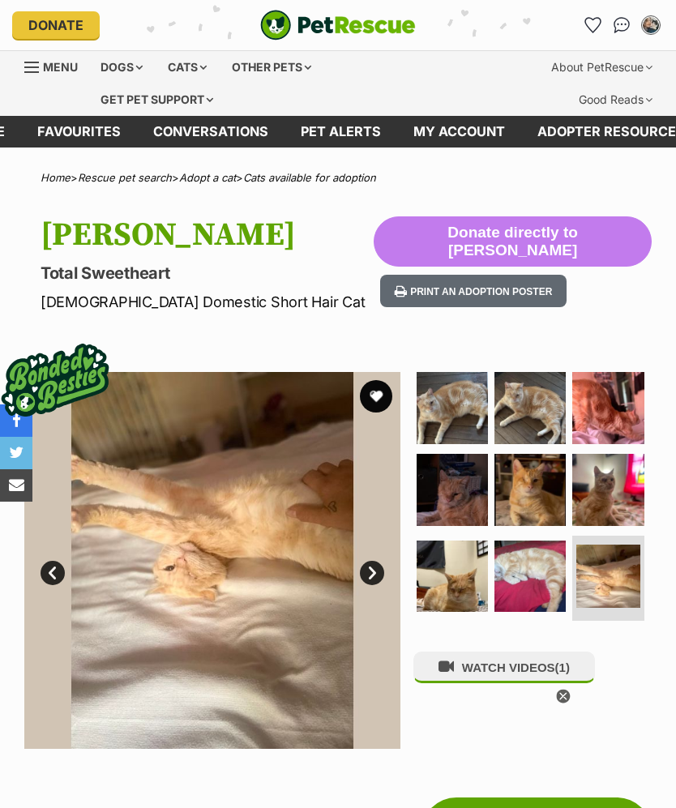
click at [543, 390] on img at bounding box center [530, 407] width 71 height 71
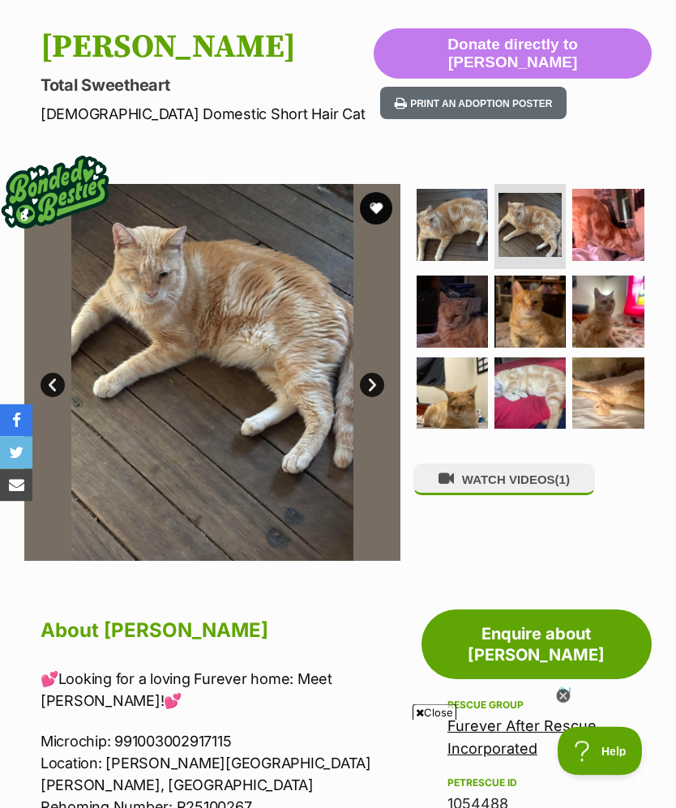
scroll to position [175, 0]
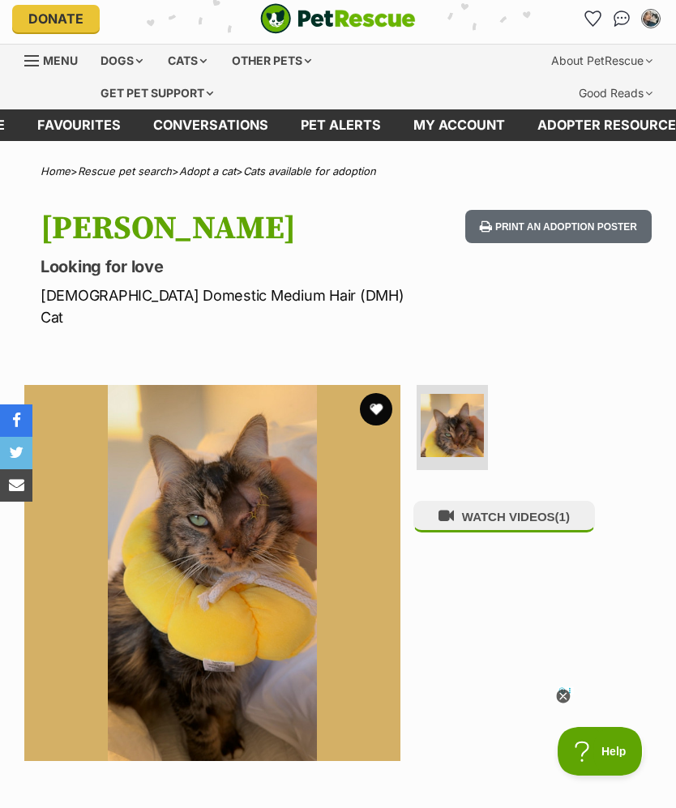
scroll to position [24, 0]
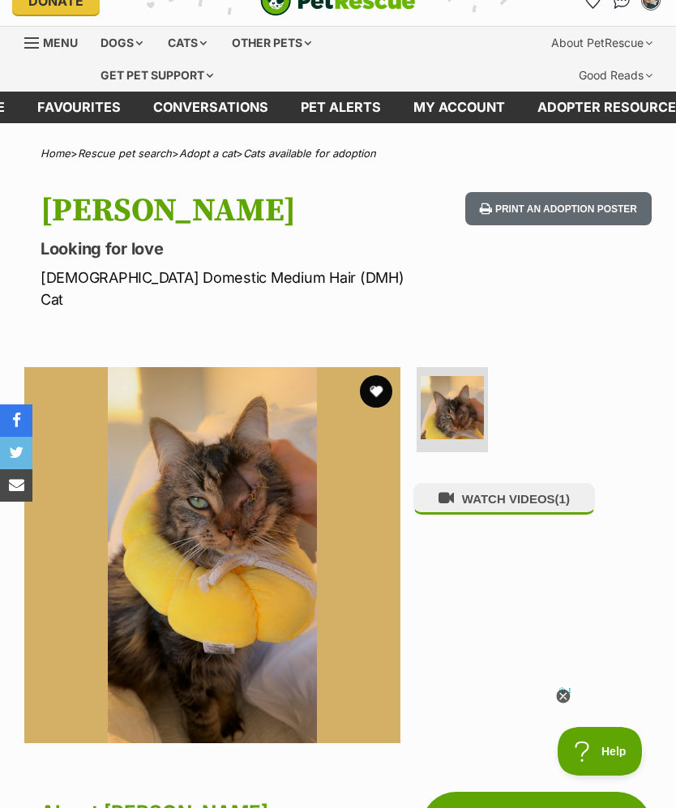
click at [375, 375] on button "favourite" at bounding box center [376, 391] width 32 height 32
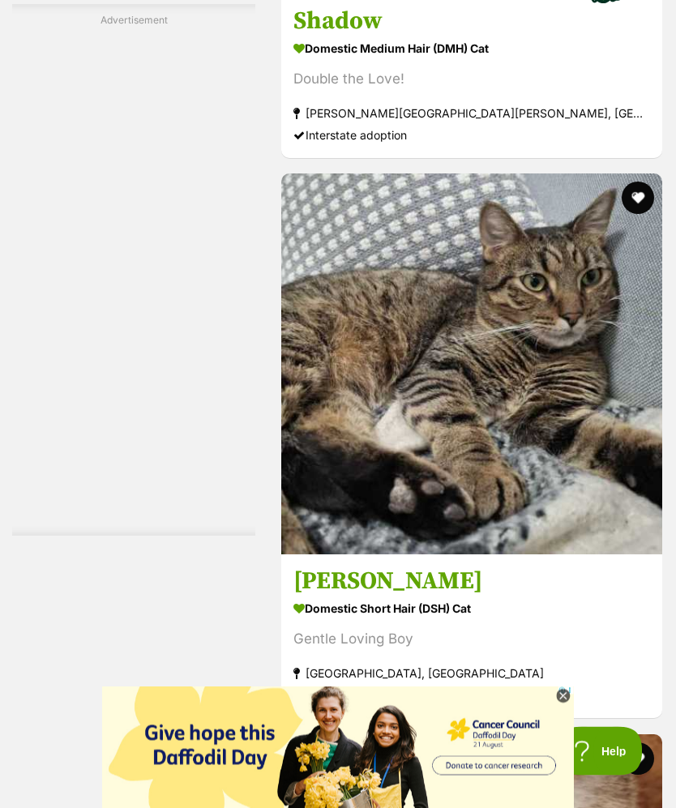
scroll to position [9254, 0]
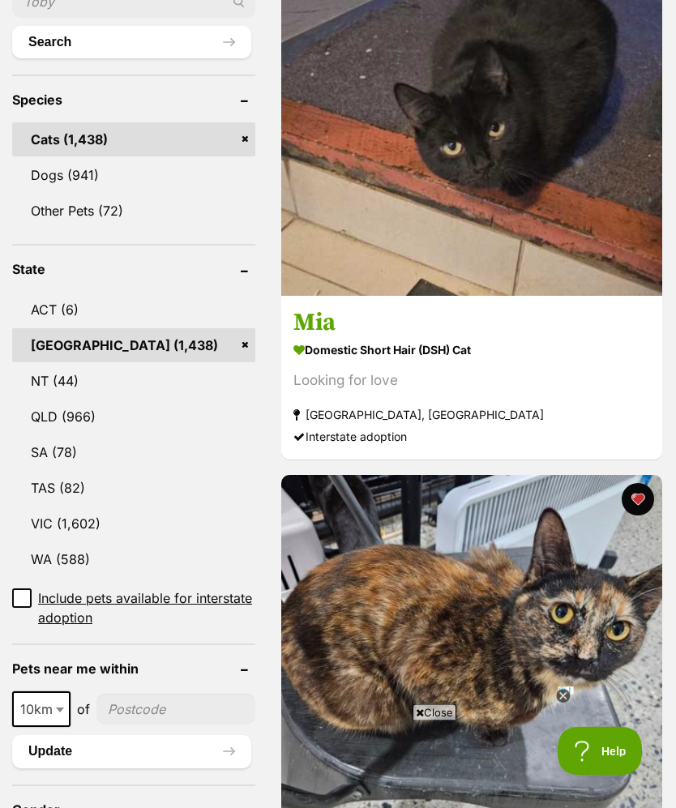
scroll to position [731, 0]
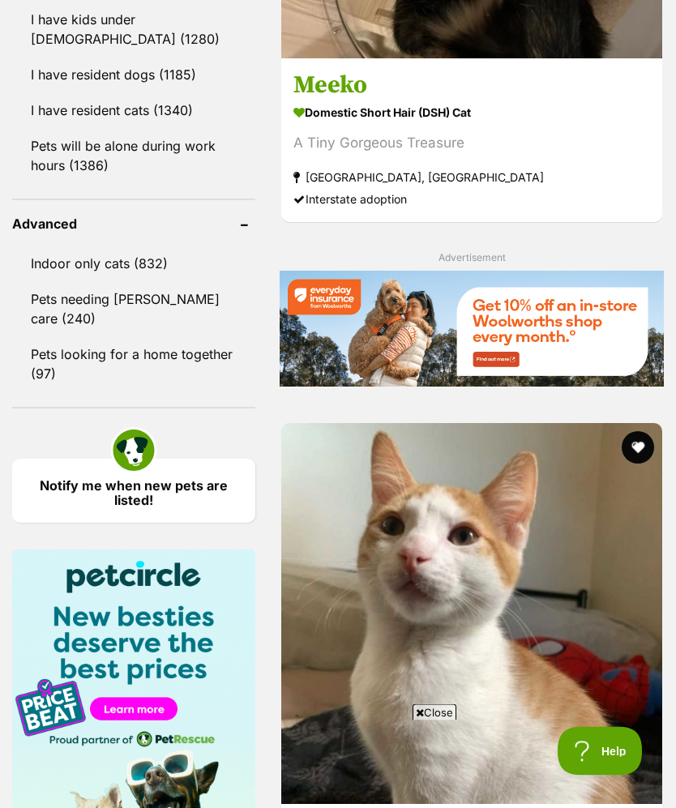
scroll to position [0, 0]
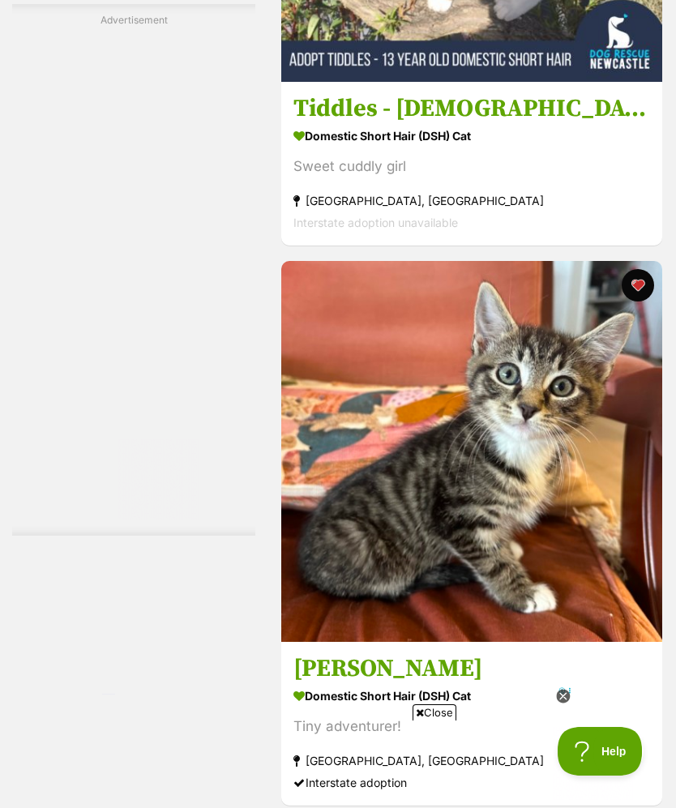
scroll to position [11776, 0]
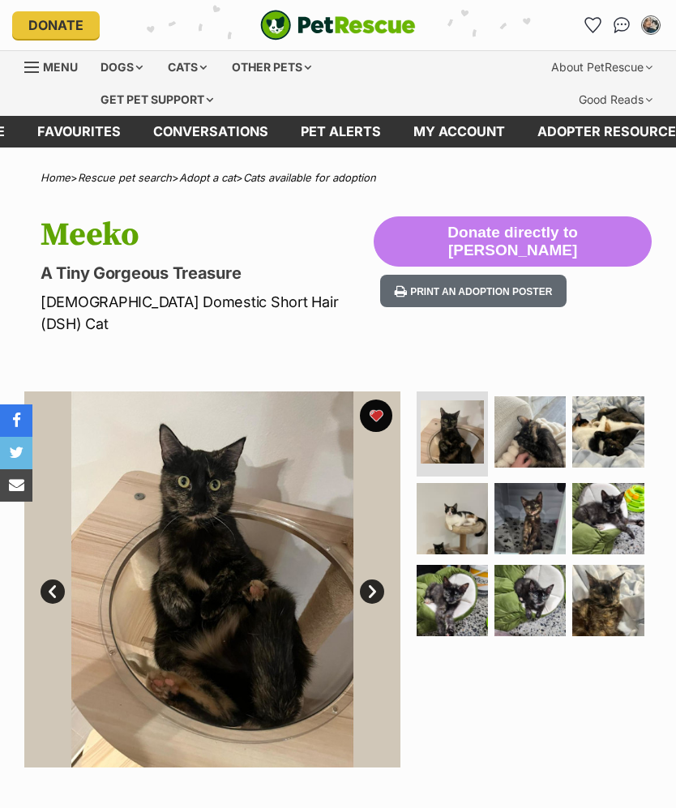
click at [529, 495] on img at bounding box center [530, 518] width 71 height 71
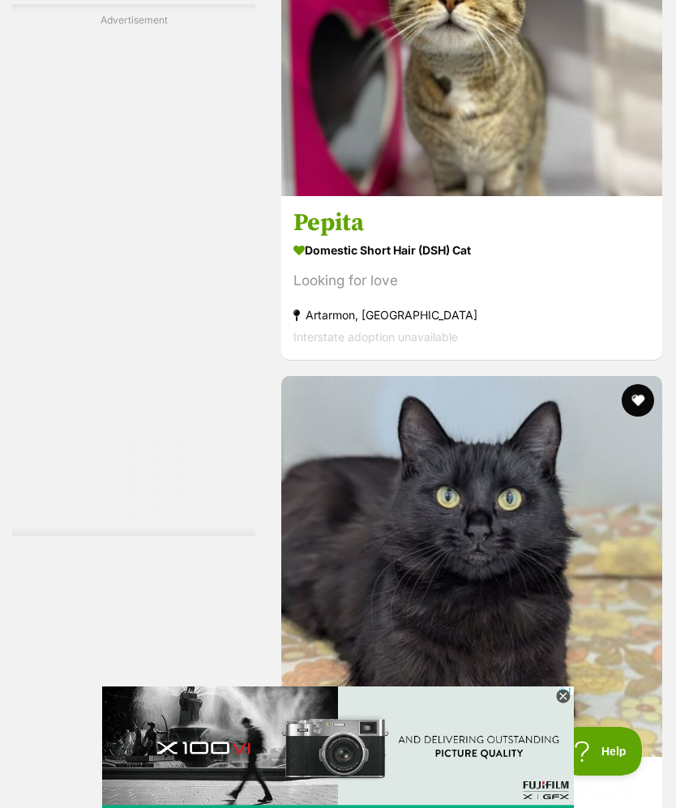
scroll to position [6751, 0]
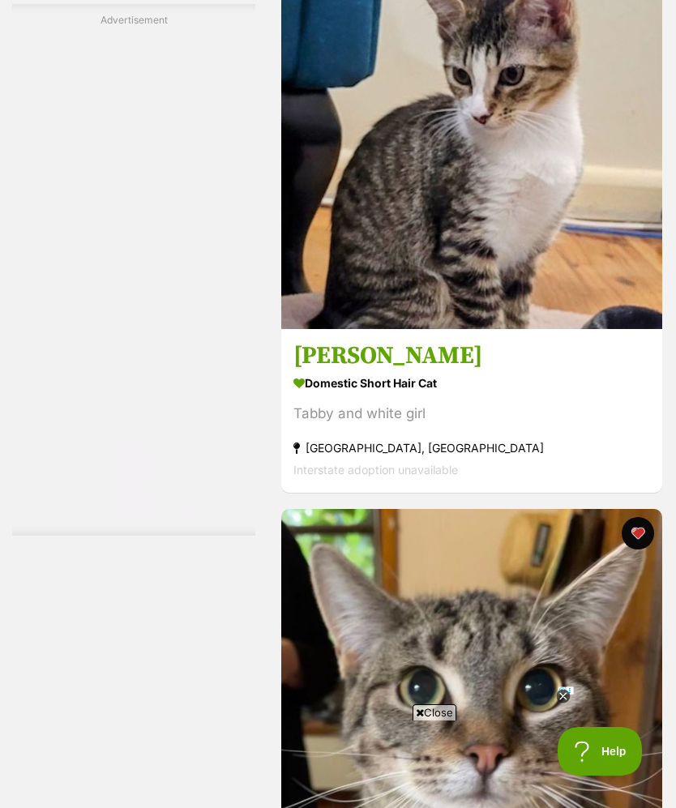
scroll to position [9440, 0]
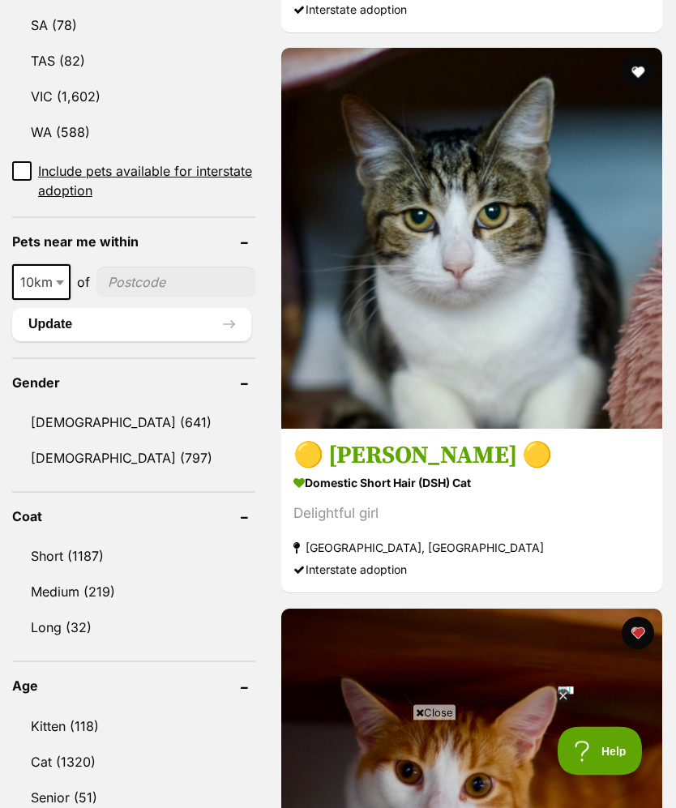
scroll to position [0, 0]
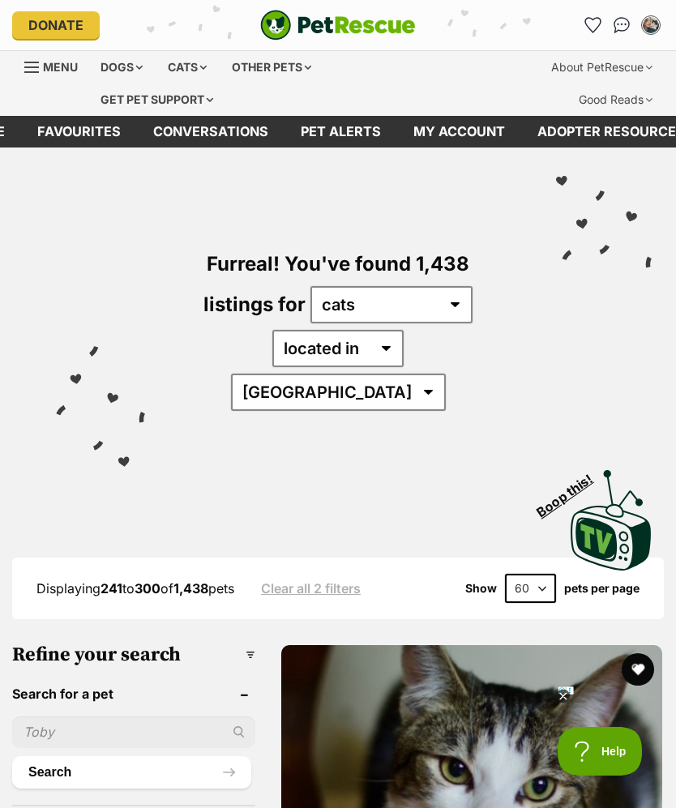
click at [591, 17] on icon "Favourites" at bounding box center [593, 25] width 17 height 16
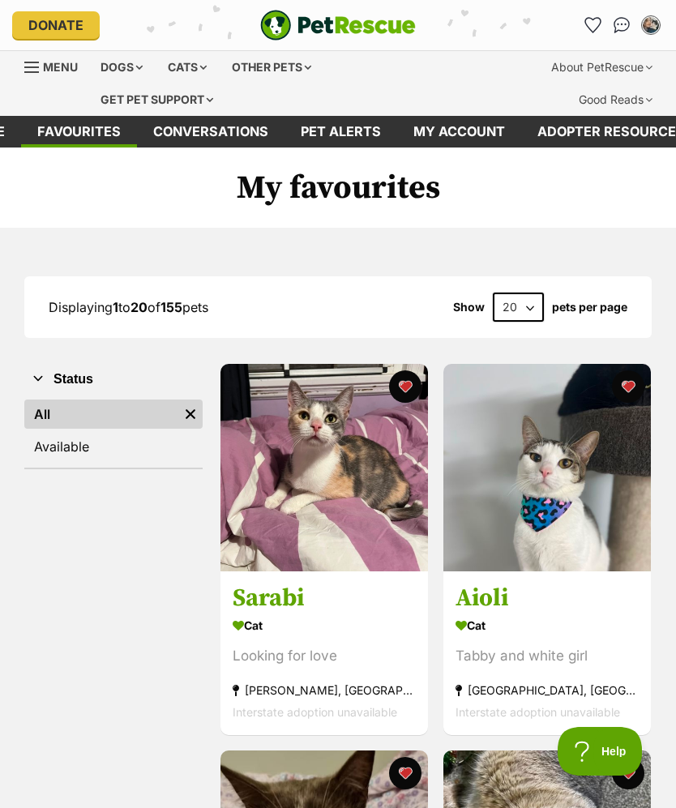
click at [333, 533] on img at bounding box center [325, 468] width 208 height 208
click at [538, 478] on img at bounding box center [547, 468] width 208 height 208
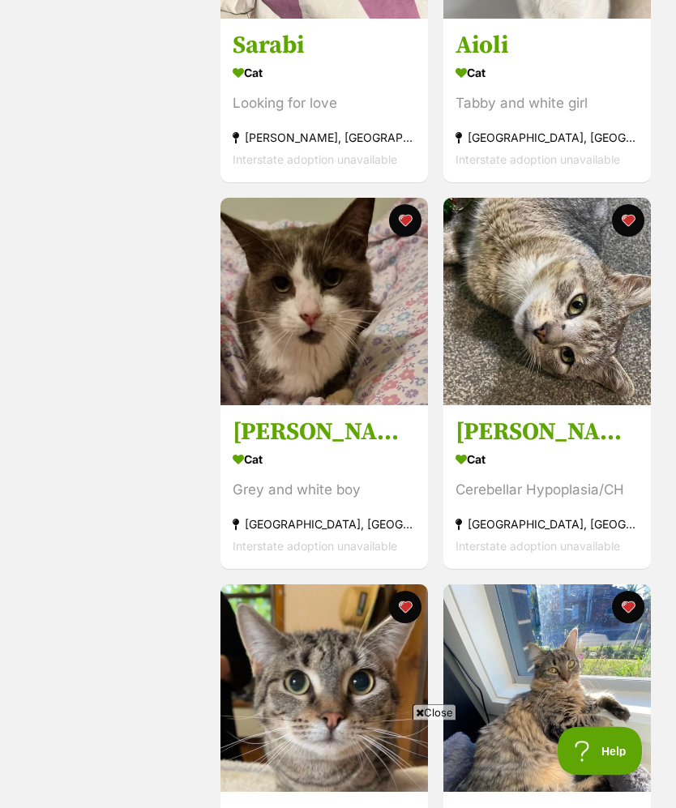
scroll to position [553, 0]
click at [264, 289] on img at bounding box center [325, 302] width 208 height 208
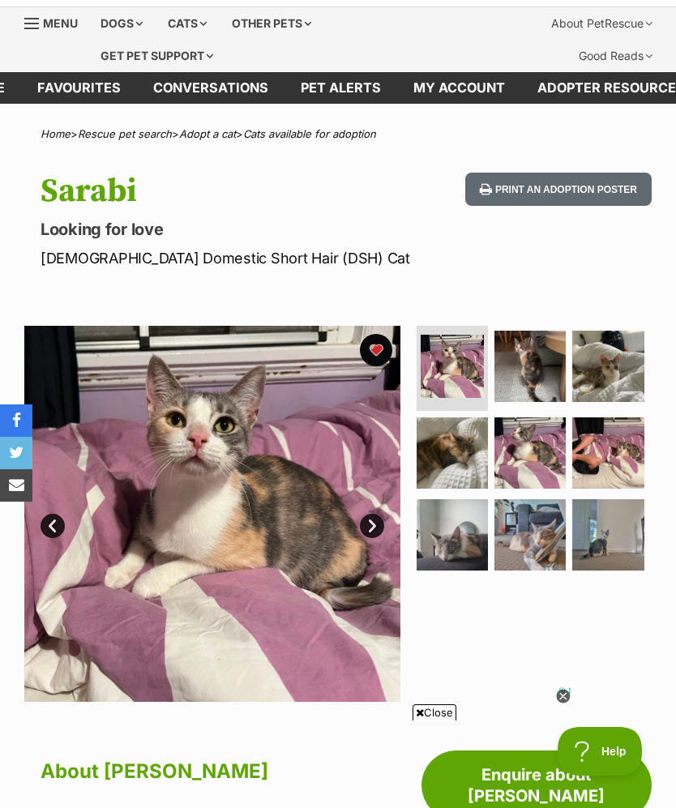
scroll to position [42, 0]
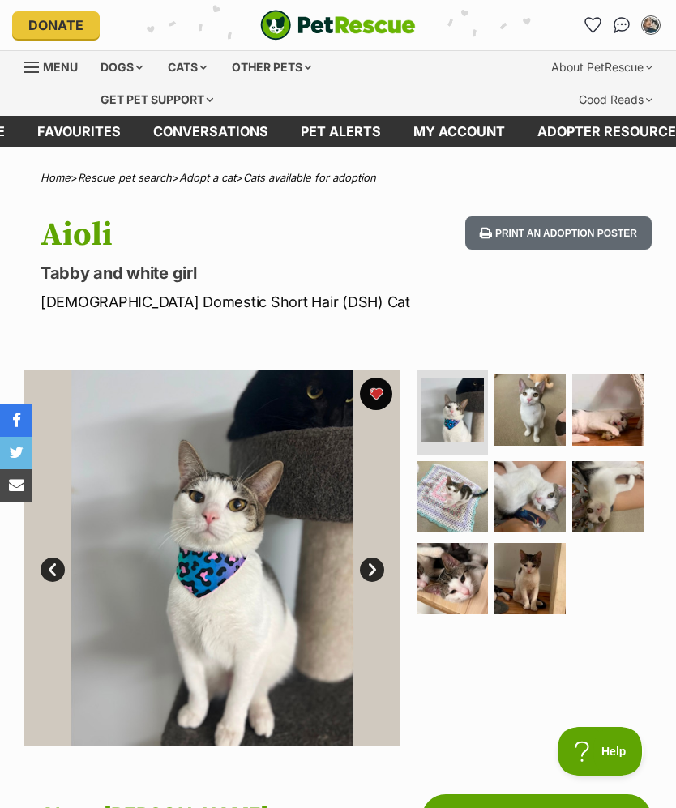
click at [534, 499] on img at bounding box center [530, 496] width 71 height 71
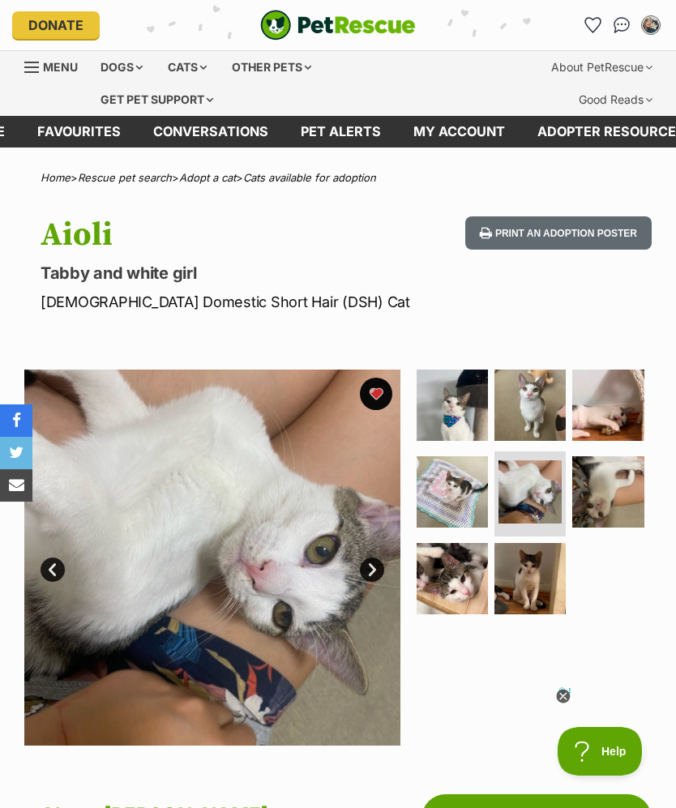
click at [556, 685] on div at bounding box center [532, 558] width 238 height 376
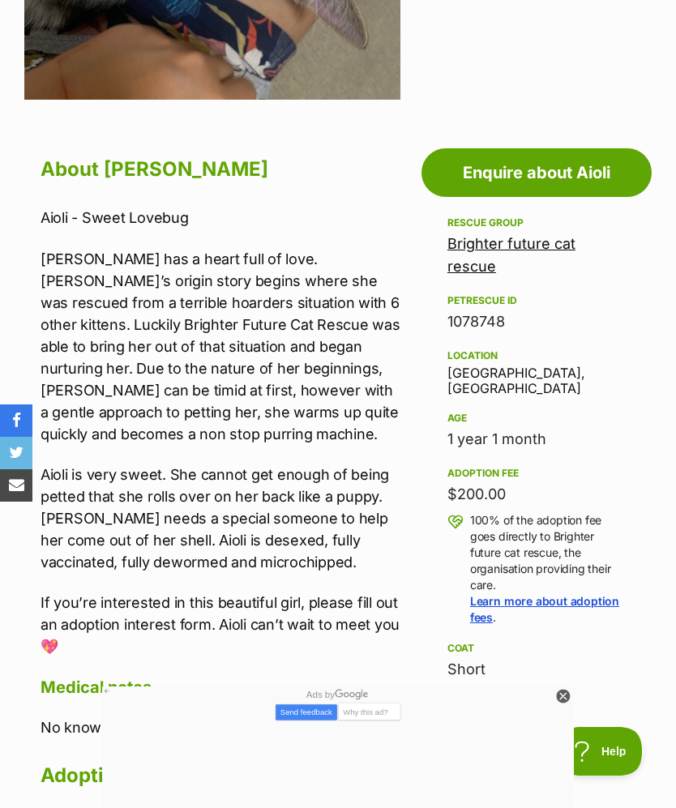
scroll to position [645, 0]
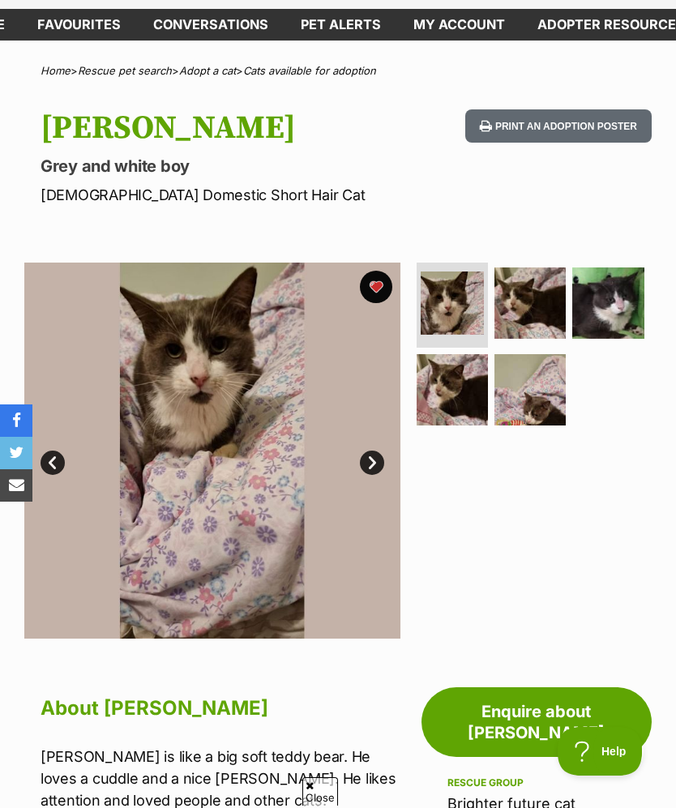
click at [525, 300] on img at bounding box center [530, 303] width 71 height 71
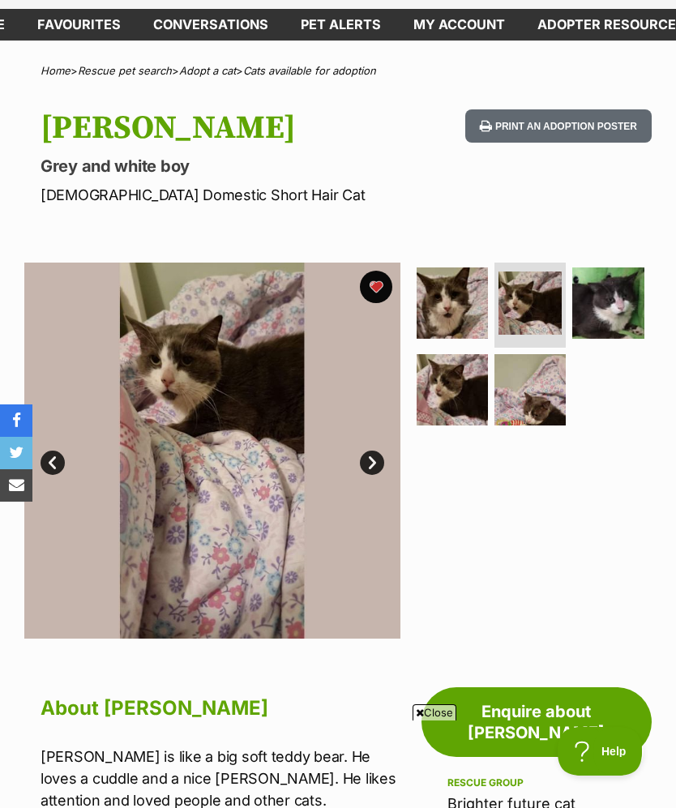
click at [623, 311] on img at bounding box center [607, 303] width 71 height 71
